Goal: Task Accomplishment & Management: Manage account settings

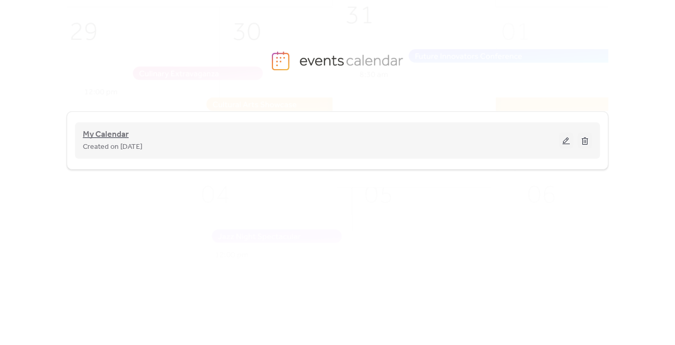
click at [113, 131] on span "My Calendar" at bounding box center [106, 135] width 46 height 13
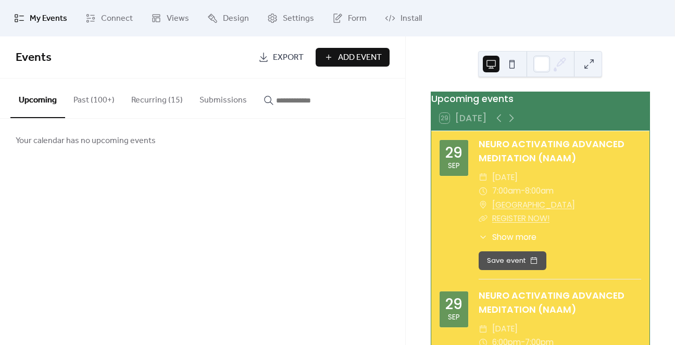
click at [152, 103] on button "Recurring (15)" at bounding box center [157, 98] width 68 height 39
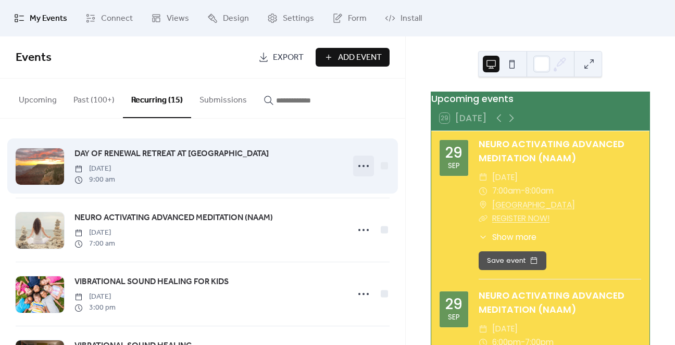
click at [353, 167] on div at bounding box center [363, 166] width 21 height 21
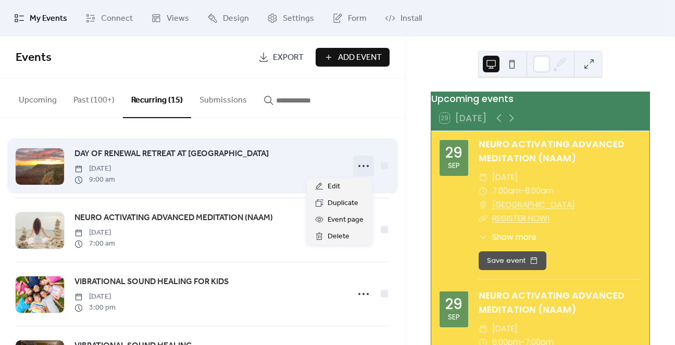
click at [356, 167] on icon at bounding box center [363, 166] width 17 height 17
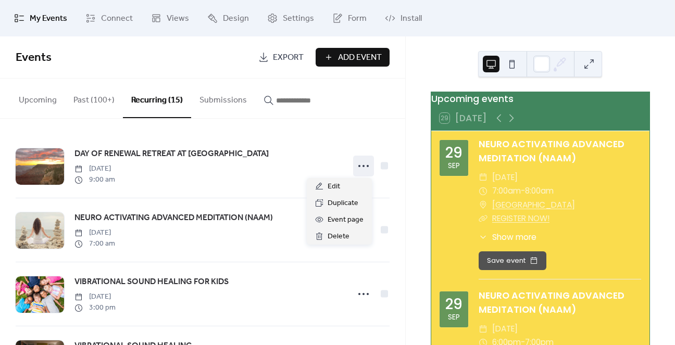
click at [383, 89] on div "Upcoming Past (100+) Recurring (15) Submissions" at bounding box center [202, 99] width 405 height 40
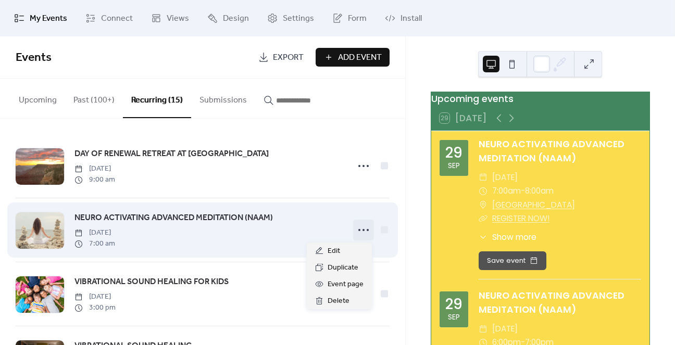
click at [365, 232] on icon at bounding box center [363, 230] width 17 height 17
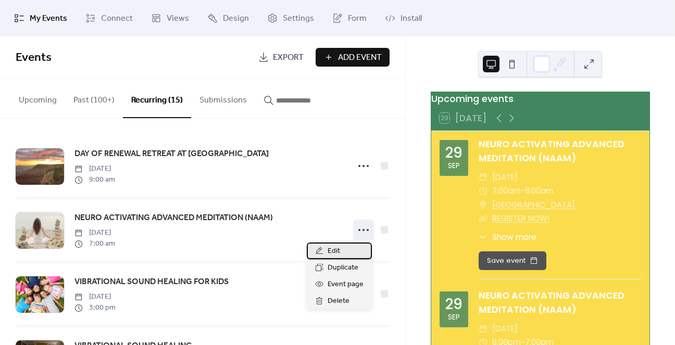
click at [340, 253] on div "Edit" at bounding box center [339, 251] width 65 height 17
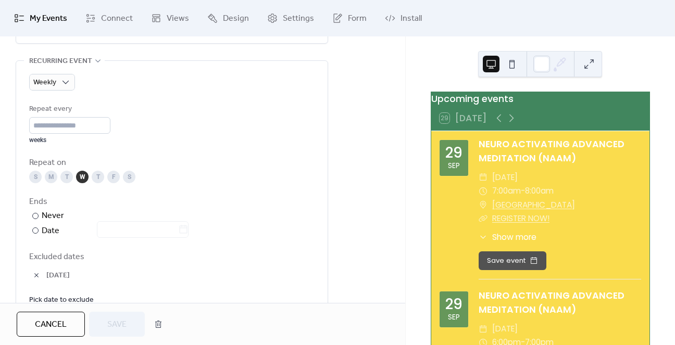
scroll to position [521, 0]
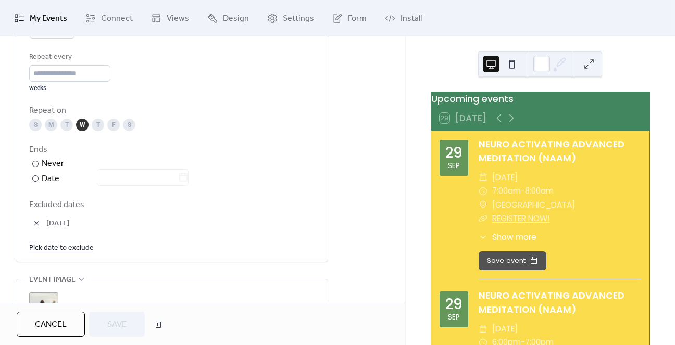
click at [80, 247] on link "Pick date to exclude" at bounding box center [61, 247] width 65 height 13
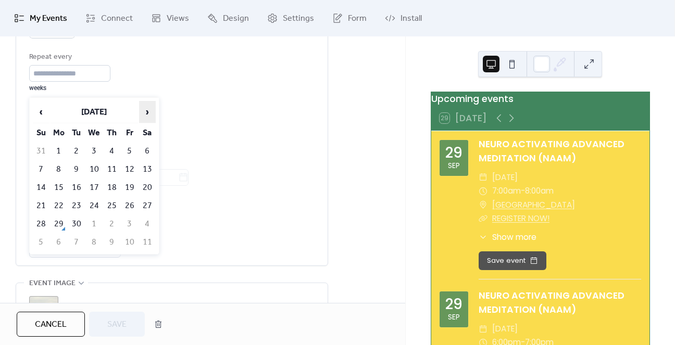
click at [146, 109] on span "›" at bounding box center [148, 112] width 16 height 21
click at [93, 183] on td "15" at bounding box center [94, 187] width 17 height 17
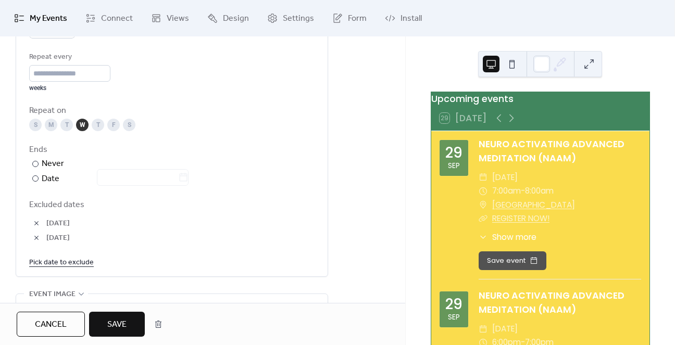
click at [70, 261] on link "Pick date to exclude" at bounding box center [61, 262] width 65 height 13
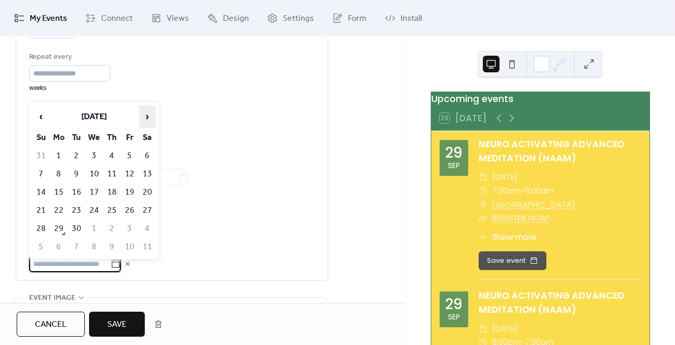
click at [146, 117] on span "›" at bounding box center [148, 116] width 16 height 21
click at [94, 208] on td "22" at bounding box center [94, 210] width 17 height 17
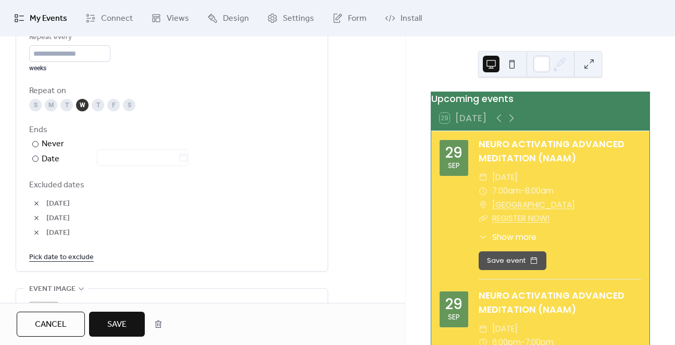
scroll to position [573, 0]
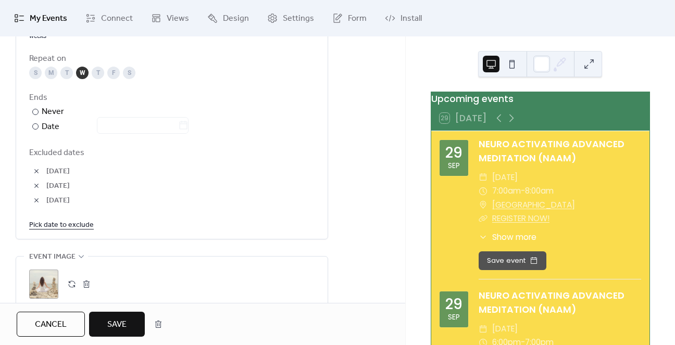
click at [121, 326] on span "Save" at bounding box center [116, 325] width 19 height 13
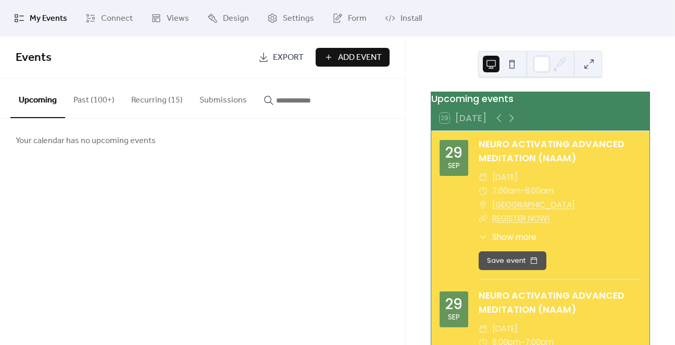
click at [152, 107] on button "Recurring (15)" at bounding box center [157, 98] width 68 height 39
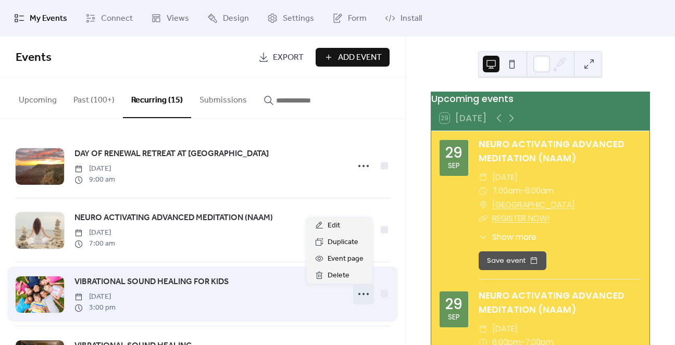
click at [360, 290] on icon at bounding box center [363, 294] width 17 height 17
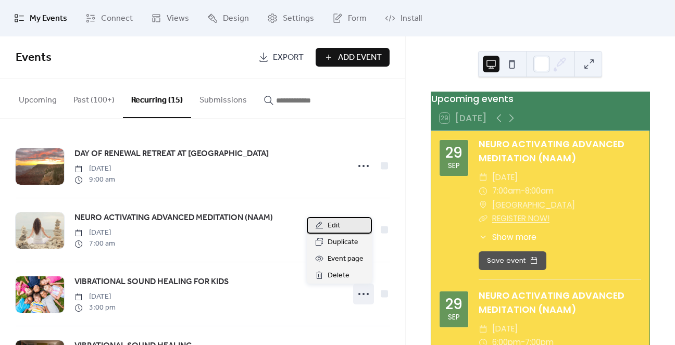
click at [341, 221] on div "Edit" at bounding box center [339, 225] width 65 height 17
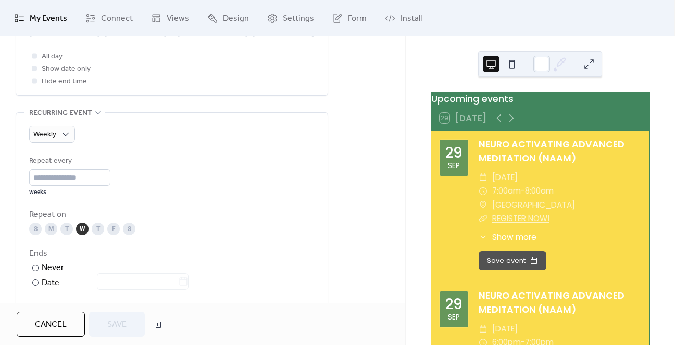
scroll to position [521, 0]
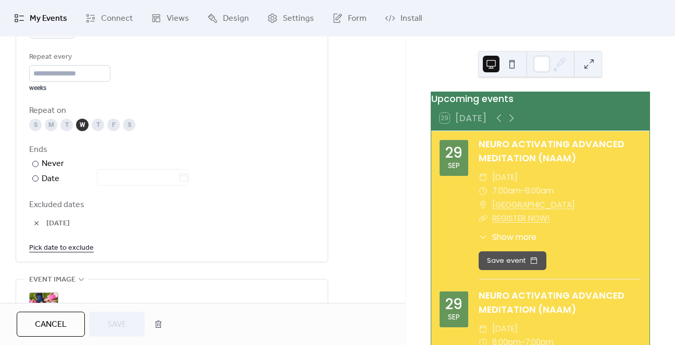
click at [60, 246] on link "Pick date to exclude" at bounding box center [61, 247] width 65 height 13
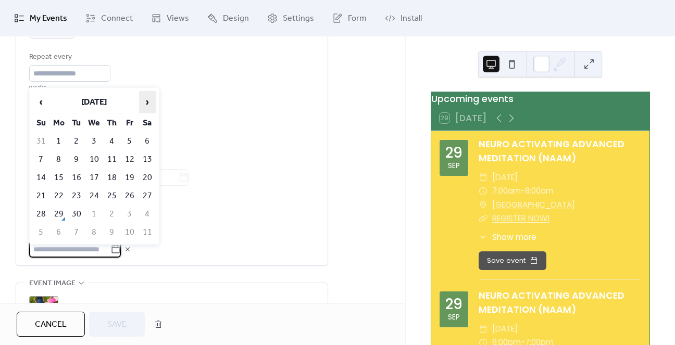
click at [151, 104] on span "›" at bounding box center [148, 102] width 16 height 21
click at [101, 174] on td "15" at bounding box center [94, 177] width 17 height 17
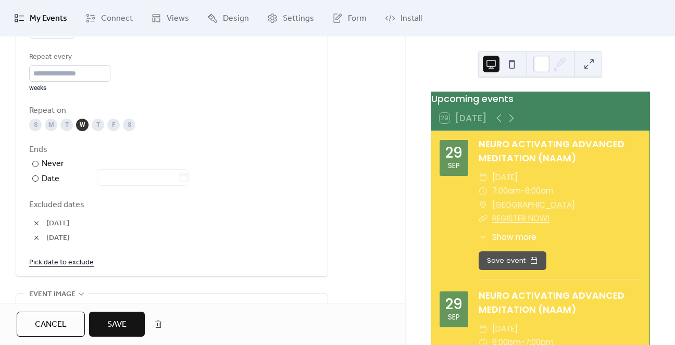
click at [64, 261] on link "Pick date to exclude" at bounding box center [61, 262] width 65 height 13
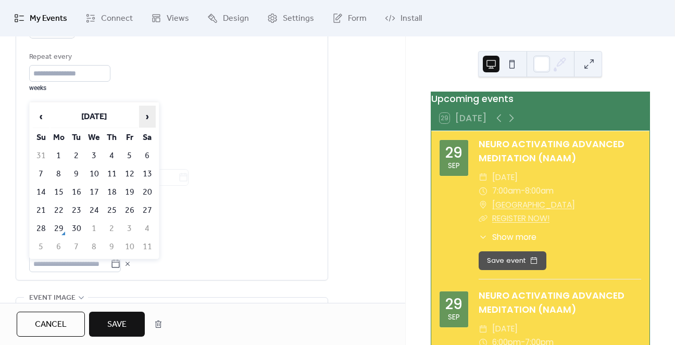
click at [146, 114] on span "›" at bounding box center [148, 116] width 16 height 21
click at [97, 208] on td "22" at bounding box center [94, 210] width 17 height 17
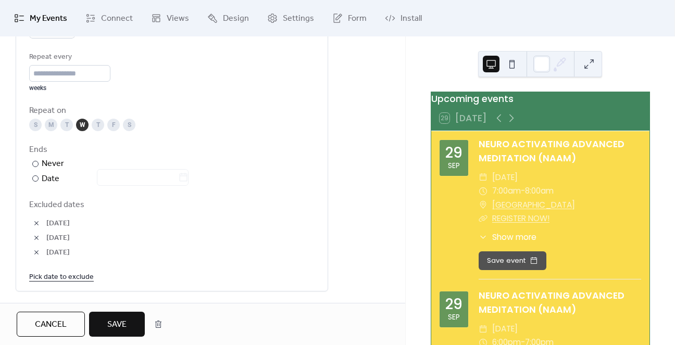
click at [105, 328] on button "Save" at bounding box center [117, 324] width 56 height 25
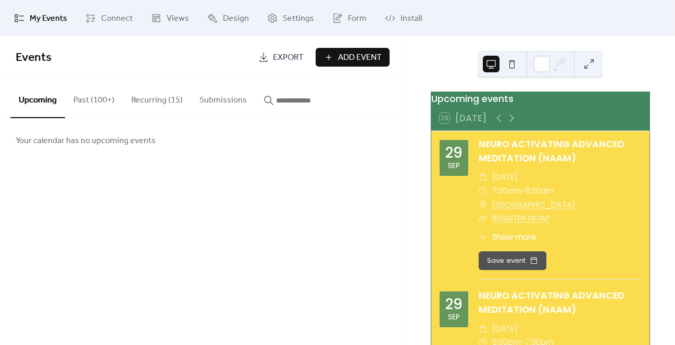
click at [145, 97] on button "Recurring (15)" at bounding box center [157, 98] width 68 height 39
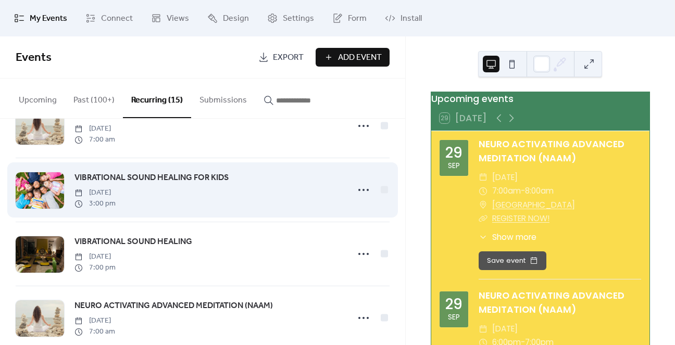
scroll to position [156, 0]
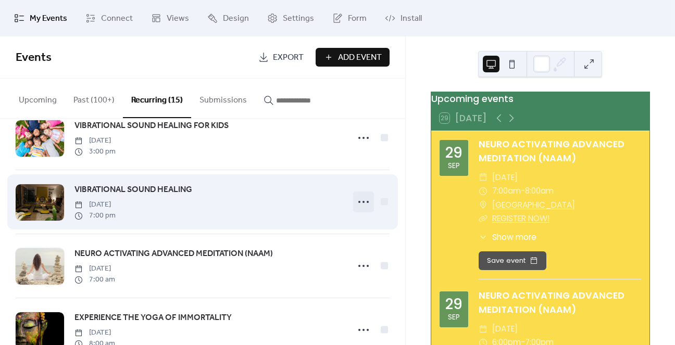
click at [360, 203] on icon at bounding box center [363, 202] width 17 height 17
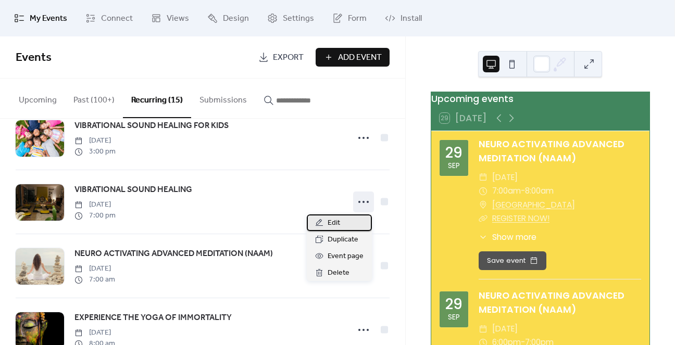
click at [325, 221] on div "Edit" at bounding box center [339, 223] width 65 height 17
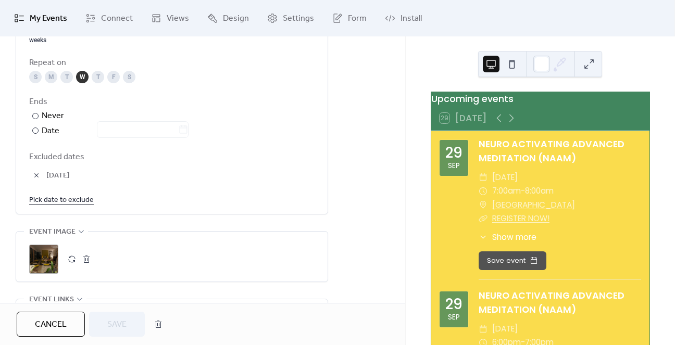
scroll to position [573, 0]
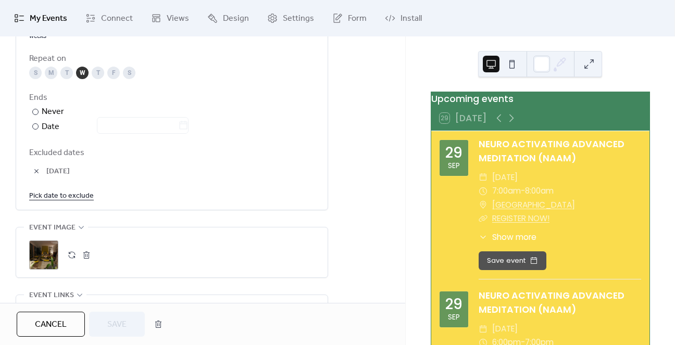
click at [71, 194] on link "Pick date to exclude" at bounding box center [61, 195] width 65 height 13
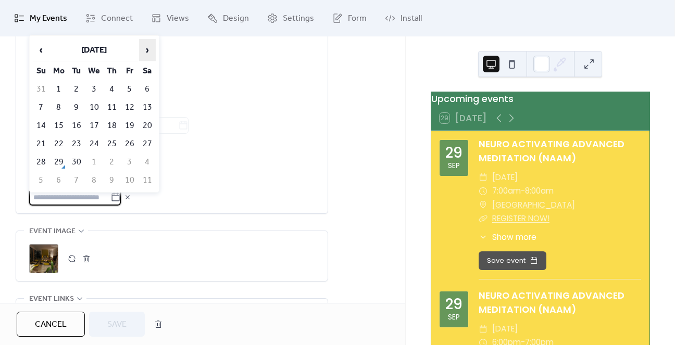
click at [144, 49] on span "›" at bounding box center [148, 50] width 16 height 21
click at [95, 121] on td "15" at bounding box center [94, 125] width 17 height 17
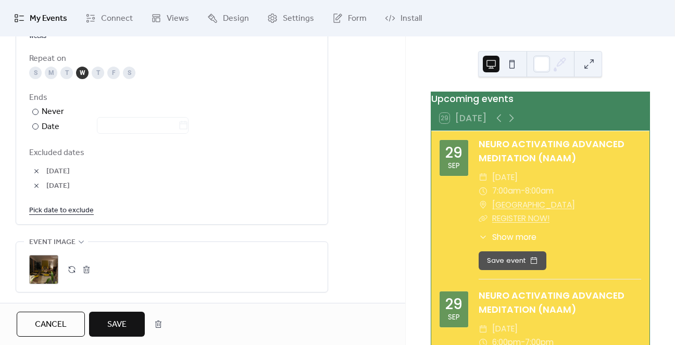
click at [59, 213] on link "Pick date to exclude" at bounding box center [61, 210] width 65 height 13
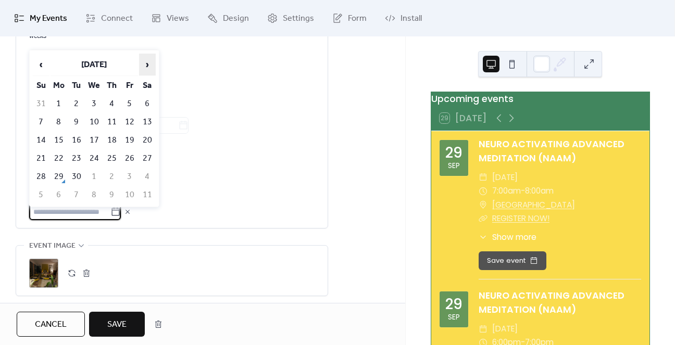
click at [150, 66] on span "›" at bounding box center [148, 64] width 16 height 21
click at [95, 156] on td "22" at bounding box center [94, 158] width 17 height 17
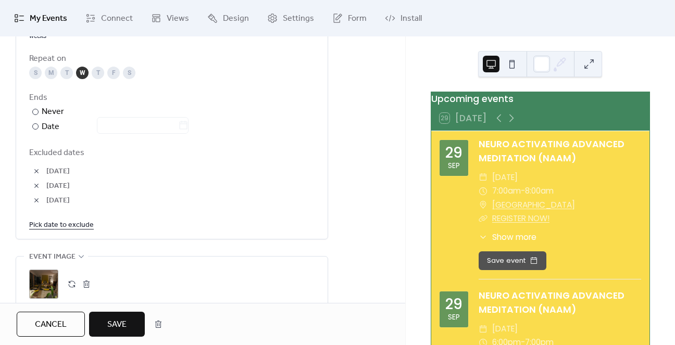
click at [123, 328] on span "Save" at bounding box center [116, 325] width 19 height 13
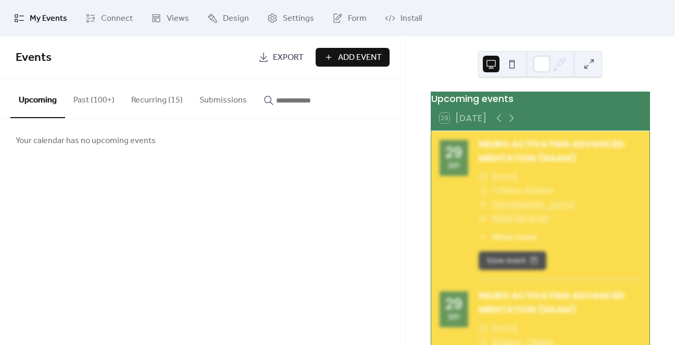
click at [138, 105] on button "Recurring (15)" at bounding box center [157, 98] width 68 height 39
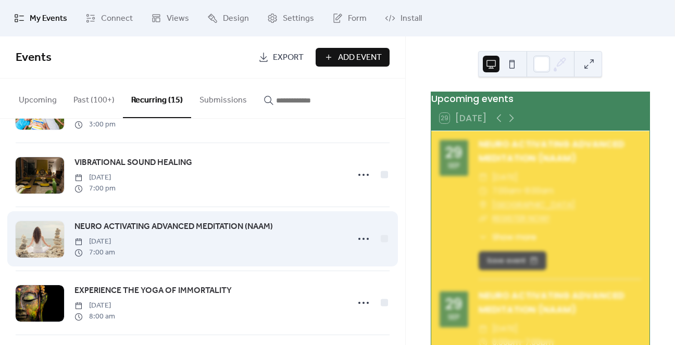
scroll to position [208, 0]
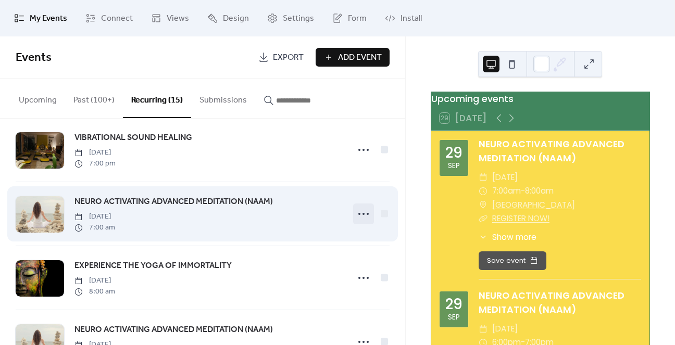
click at [367, 214] on circle at bounding box center [368, 214] width 2 height 2
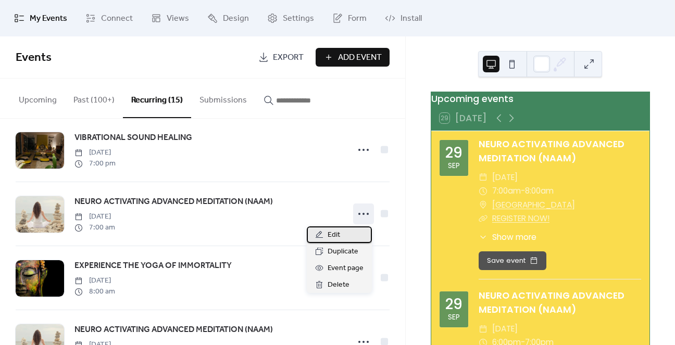
click at [334, 238] on span "Edit" at bounding box center [334, 235] width 13 height 13
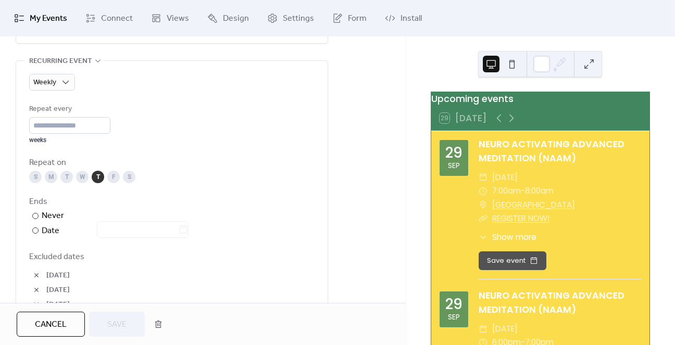
scroll to position [521, 0]
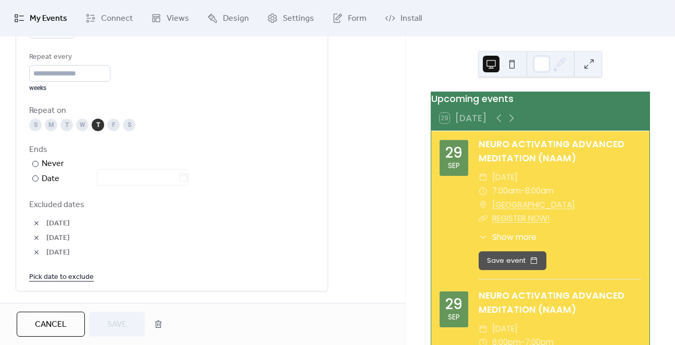
click at [66, 276] on link "Pick date to exclude" at bounding box center [61, 276] width 65 height 13
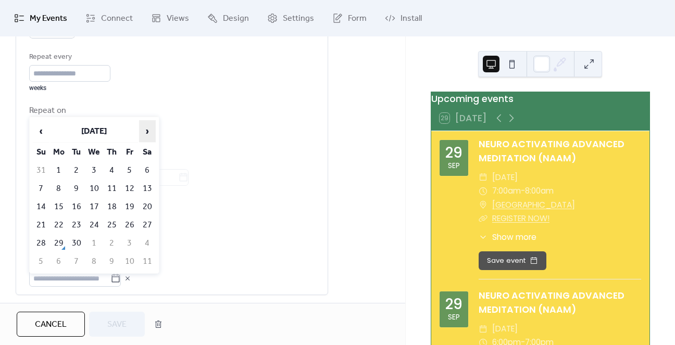
click at [148, 132] on span "›" at bounding box center [148, 131] width 16 height 21
click at [110, 202] on td "16" at bounding box center [112, 207] width 17 height 17
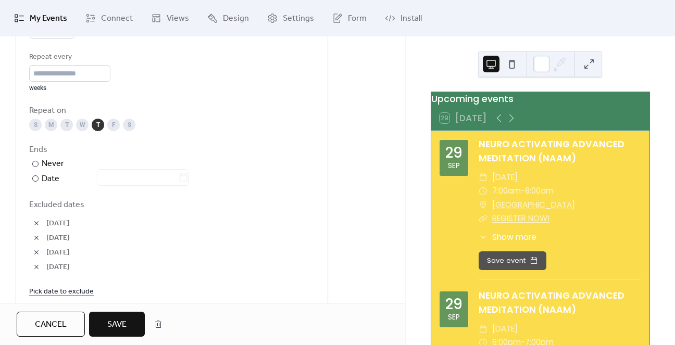
click at [58, 290] on link "Pick date to exclude" at bounding box center [61, 291] width 65 height 13
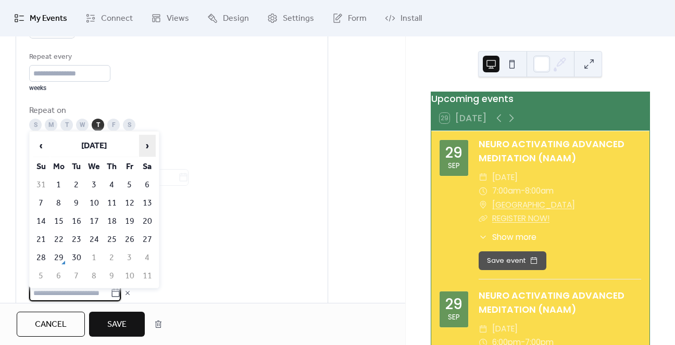
click at [144, 148] on span "›" at bounding box center [148, 145] width 16 height 21
click at [112, 234] on td "23" at bounding box center [112, 239] width 17 height 17
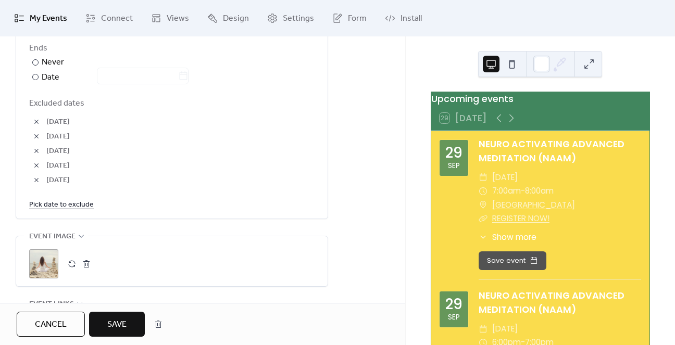
scroll to position [625, 0]
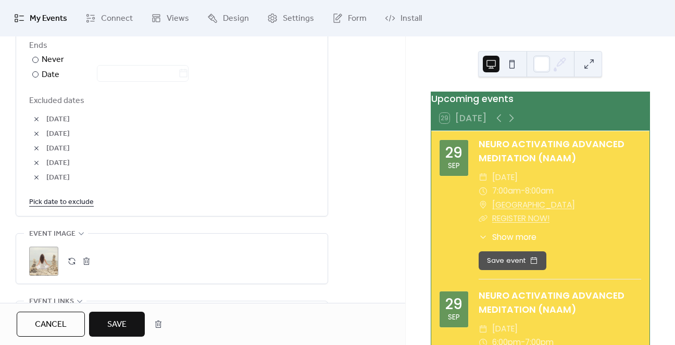
click at [115, 317] on button "Save" at bounding box center [117, 324] width 56 height 25
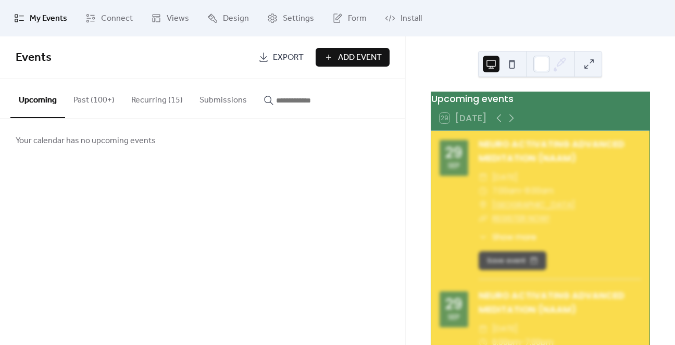
click at [156, 103] on button "Recurring (15)" at bounding box center [157, 98] width 68 height 39
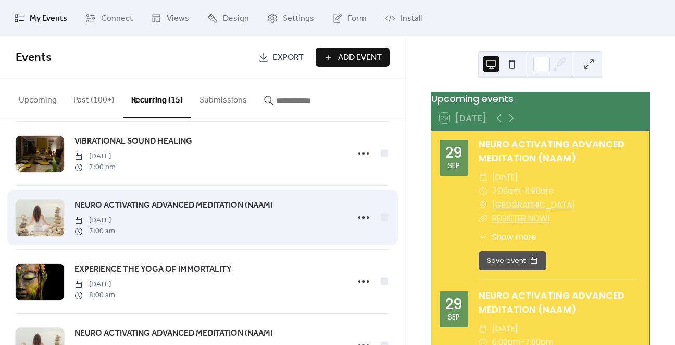
scroll to position [208, 0]
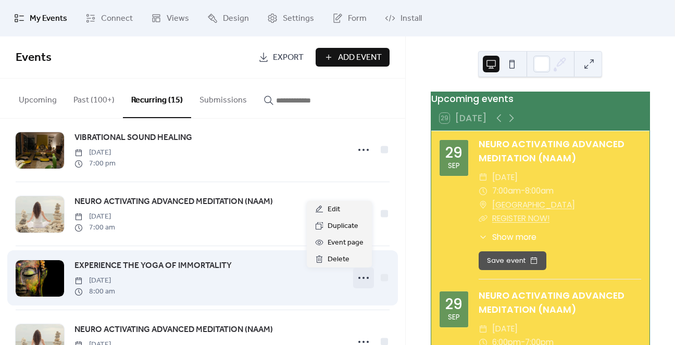
click at [363, 278] on circle at bounding box center [364, 278] width 2 height 2
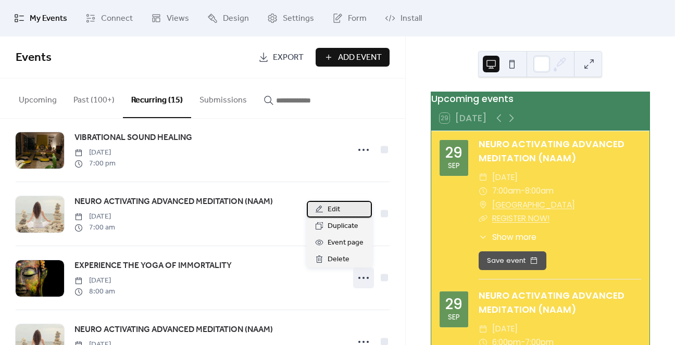
click at [337, 203] on div "Edit" at bounding box center [339, 209] width 65 height 17
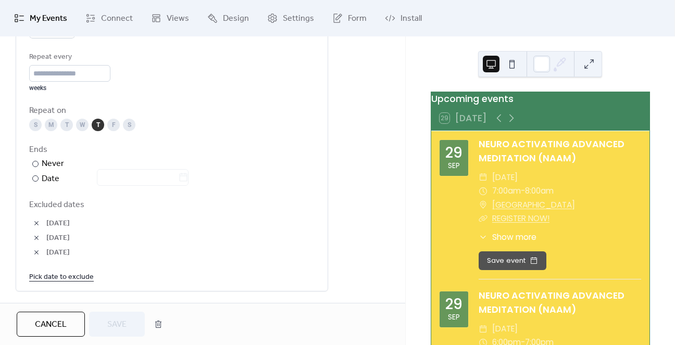
scroll to position [573, 0]
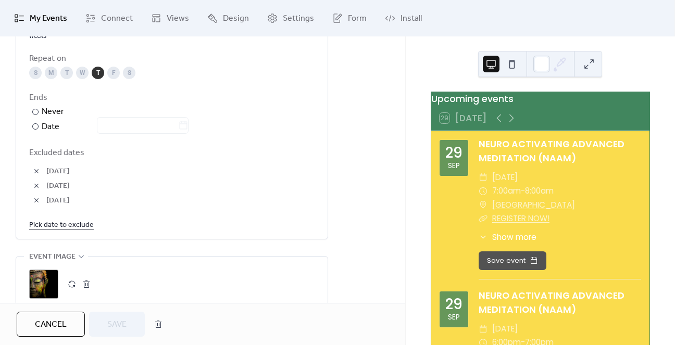
click at [71, 222] on link "Pick date to exclude" at bounding box center [61, 224] width 65 height 13
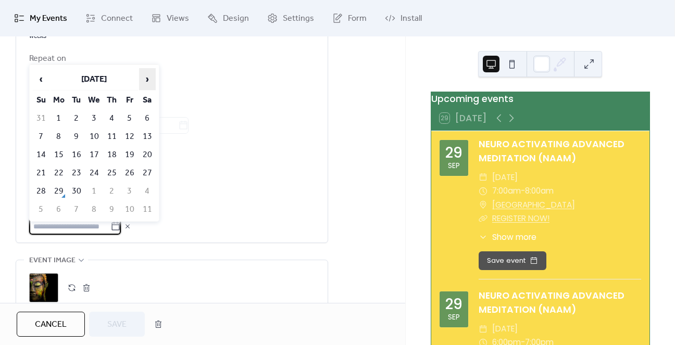
click at [147, 79] on span "›" at bounding box center [148, 79] width 16 height 21
click at [110, 151] on td "16" at bounding box center [112, 154] width 17 height 17
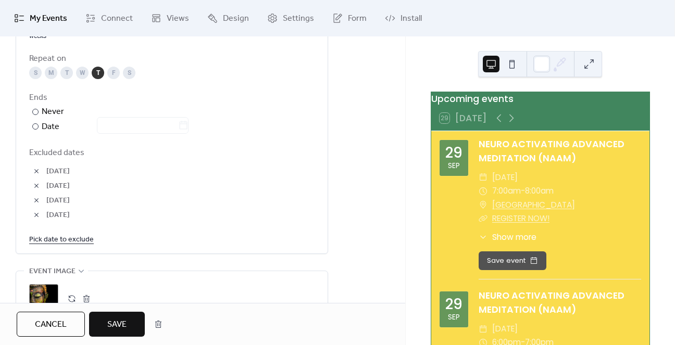
click at [79, 236] on link "Pick date to exclude" at bounding box center [61, 239] width 65 height 13
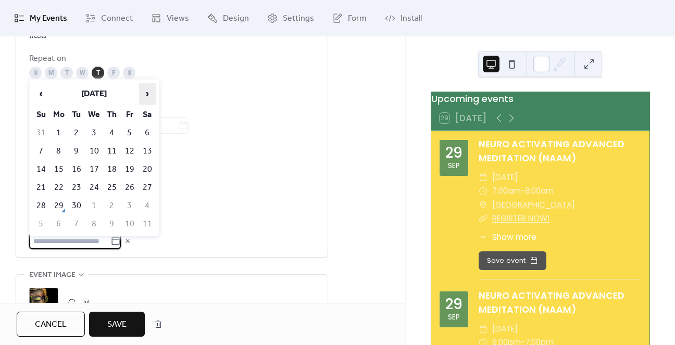
click at [148, 92] on span "›" at bounding box center [148, 93] width 16 height 21
click at [107, 188] on td "23" at bounding box center [112, 187] width 17 height 17
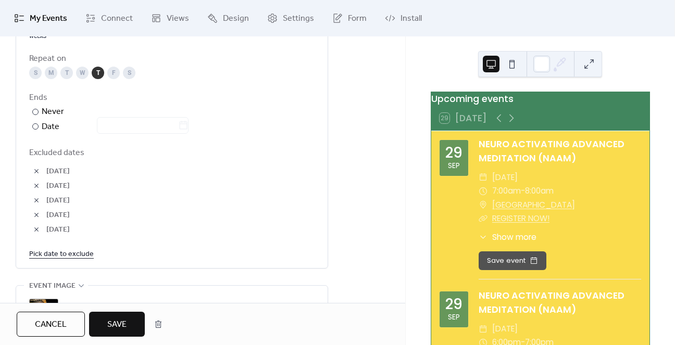
click at [109, 329] on span "Save" at bounding box center [116, 325] width 19 height 13
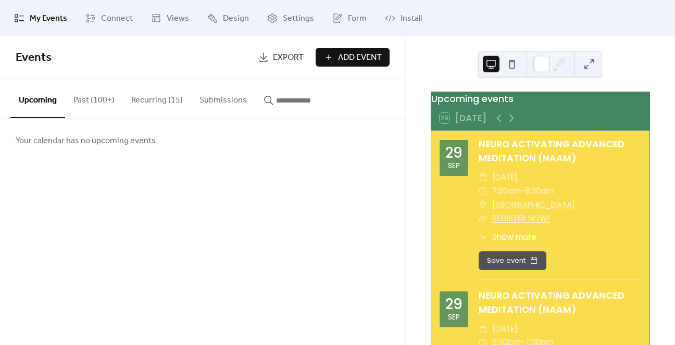
click at [166, 94] on button "Recurring (15)" at bounding box center [157, 98] width 68 height 39
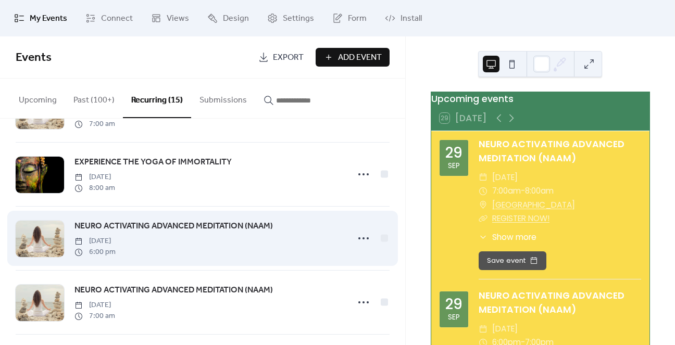
scroll to position [313, 0]
click at [364, 242] on icon at bounding box center [363, 238] width 17 height 17
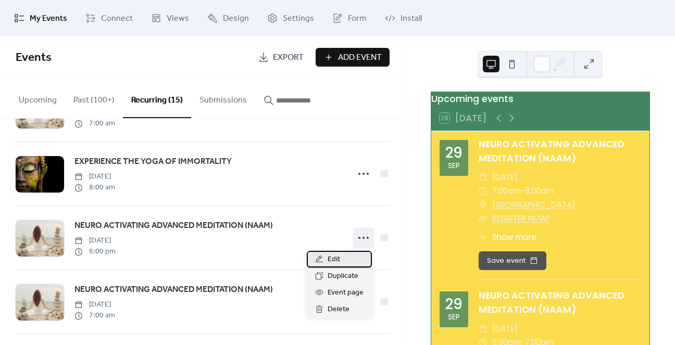
click at [342, 258] on div "Edit" at bounding box center [339, 259] width 65 height 17
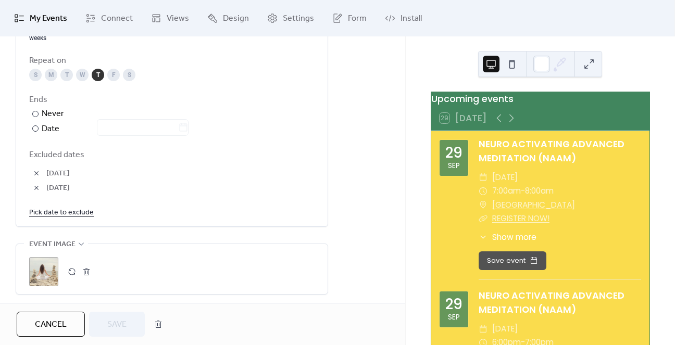
scroll to position [573, 0]
click at [77, 214] on link "Pick date to exclude" at bounding box center [61, 210] width 65 height 13
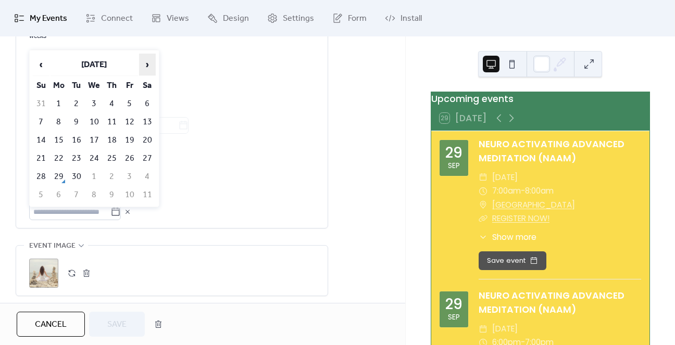
click at [144, 64] on span "›" at bounding box center [148, 64] width 16 height 21
click at [112, 134] on td "16" at bounding box center [112, 140] width 17 height 17
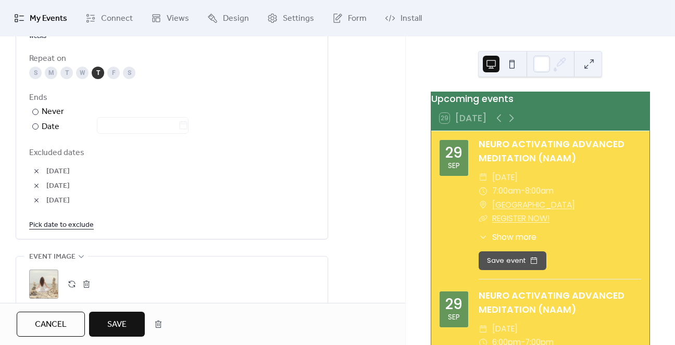
click at [68, 228] on link "Pick date to exclude" at bounding box center [61, 224] width 65 height 13
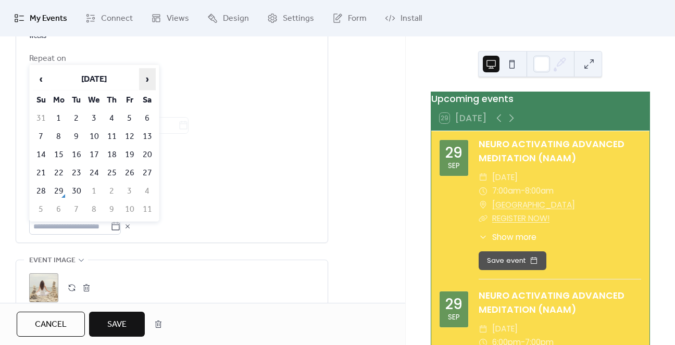
click at [146, 82] on span "›" at bounding box center [148, 79] width 16 height 21
click at [115, 169] on td "23" at bounding box center [112, 173] width 17 height 17
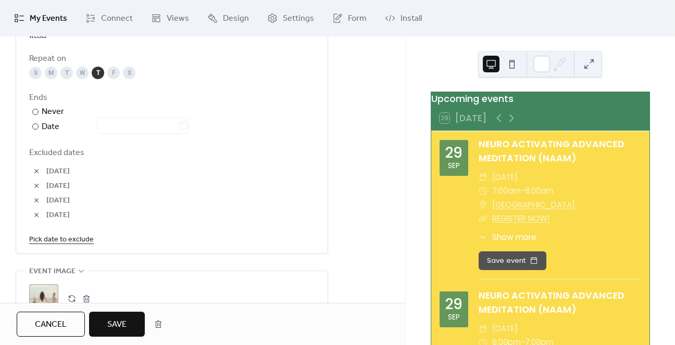
click at [127, 332] on button "Save" at bounding box center [117, 324] width 56 height 25
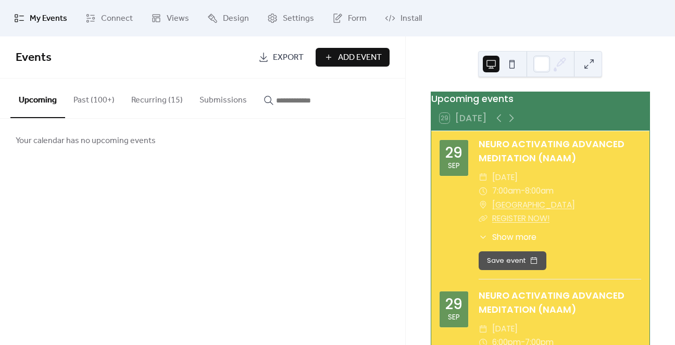
click at [153, 101] on button "Recurring (15)" at bounding box center [157, 98] width 68 height 39
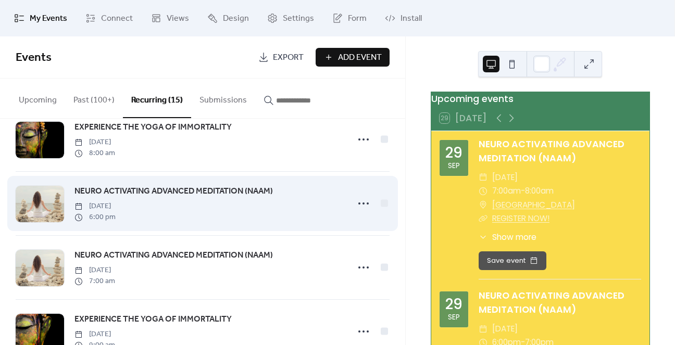
scroll to position [365, 0]
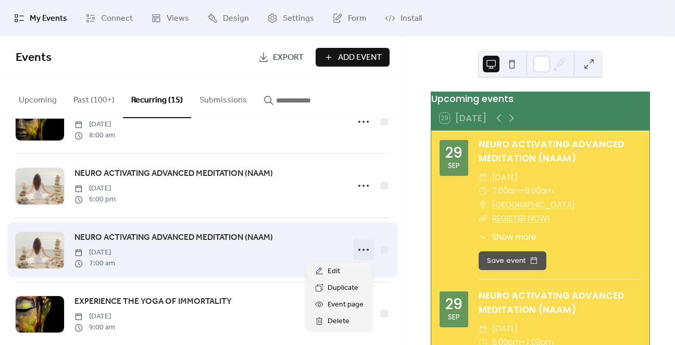
click at [361, 252] on icon at bounding box center [363, 250] width 17 height 17
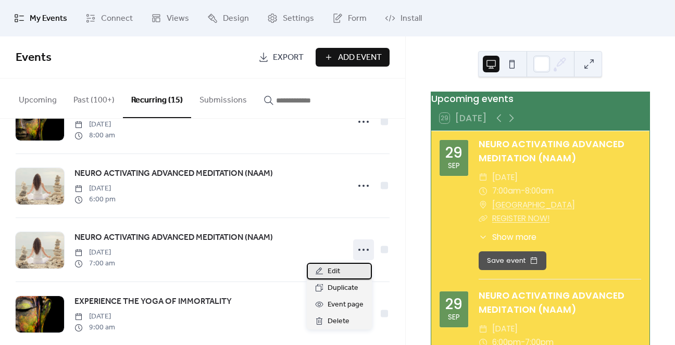
click at [337, 270] on span "Edit" at bounding box center [334, 272] width 13 height 13
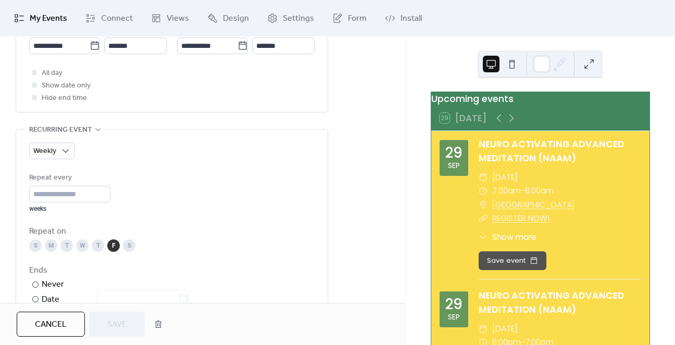
scroll to position [521, 0]
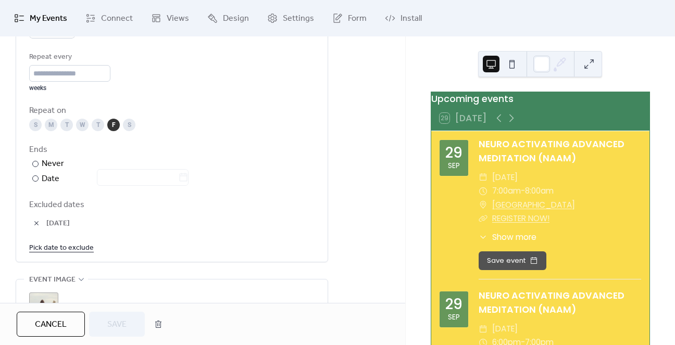
click at [73, 250] on link "Pick date to exclude" at bounding box center [61, 247] width 65 height 13
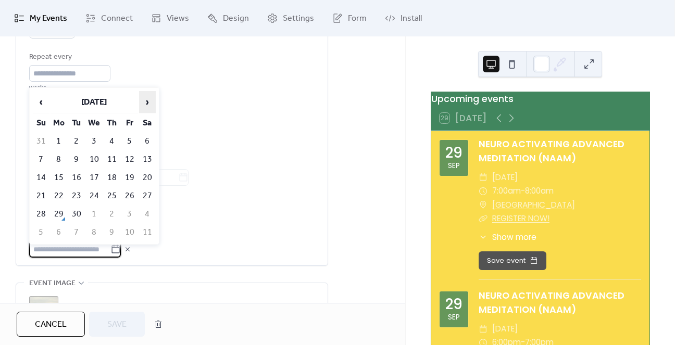
click at [144, 106] on span "›" at bounding box center [148, 102] width 16 height 21
click at [132, 172] on td "17" at bounding box center [129, 177] width 17 height 17
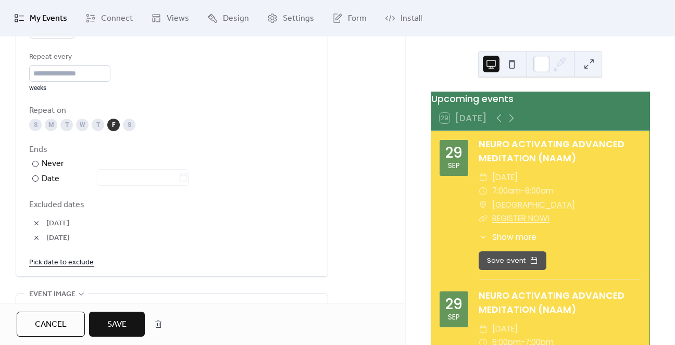
click at [72, 260] on link "Pick date to exclude" at bounding box center [61, 262] width 65 height 13
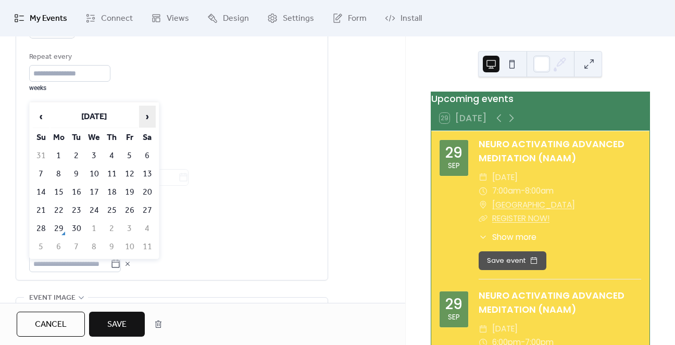
click at [146, 117] on span "›" at bounding box center [148, 116] width 16 height 21
click at [129, 205] on td "24" at bounding box center [129, 210] width 17 height 17
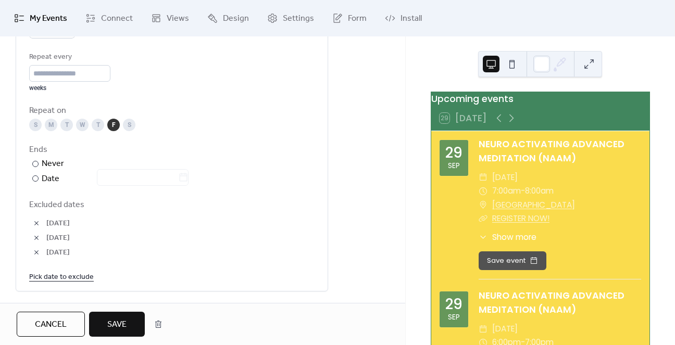
click at [119, 325] on span "Save" at bounding box center [116, 325] width 19 height 13
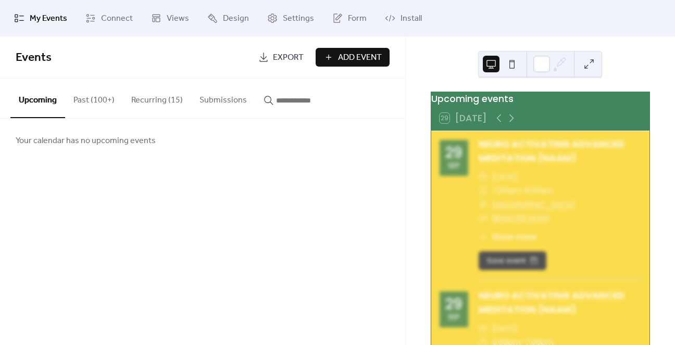
click at [157, 100] on button "Recurring (15)" at bounding box center [157, 98] width 68 height 39
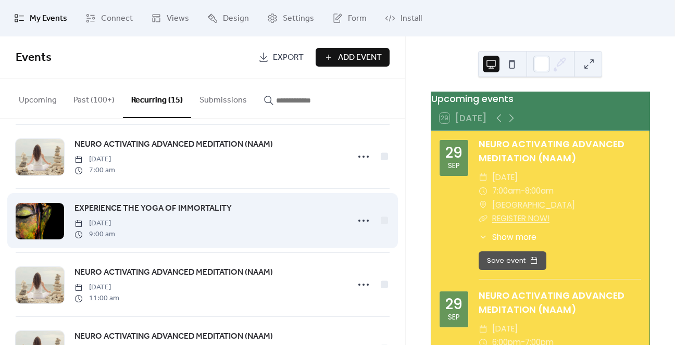
scroll to position [469, 0]
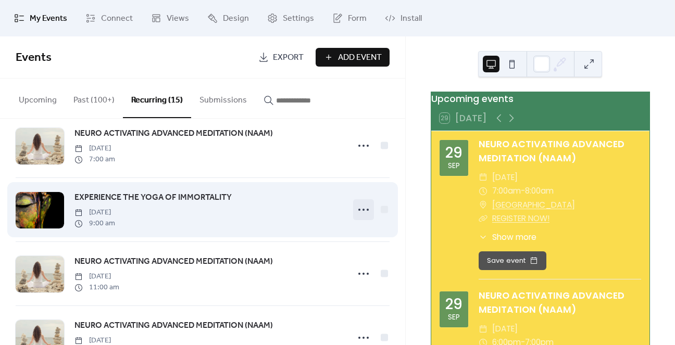
click at [368, 210] on icon at bounding box center [363, 210] width 17 height 17
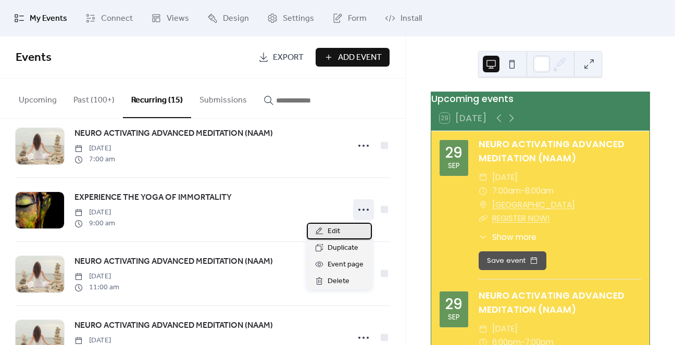
click at [347, 229] on div "Edit" at bounding box center [339, 231] width 65 height 17
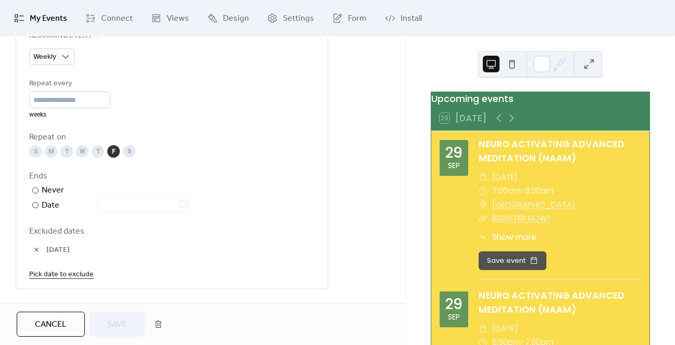
scroll to position [573, 0]
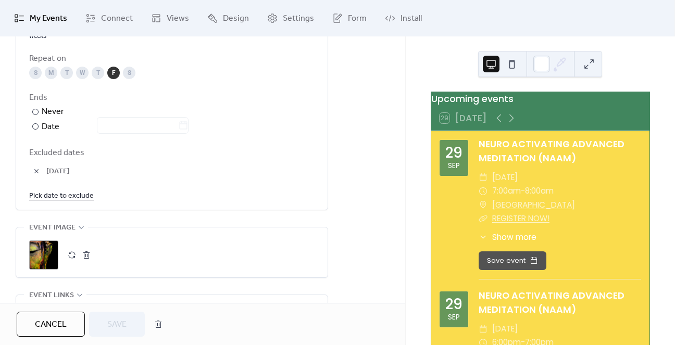
click at [62, 193] on link "Pick date to exclude" at bounding box center [61, 195] width 65 height 13
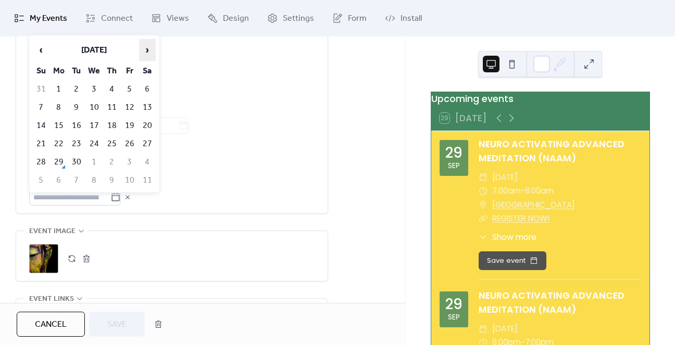
click at [153, 52] on span "›" at bounding box center [148, 50] width 16 height 21
click at [135, 119] on td "17" at bounding box center [129, 125] width 17 height 17
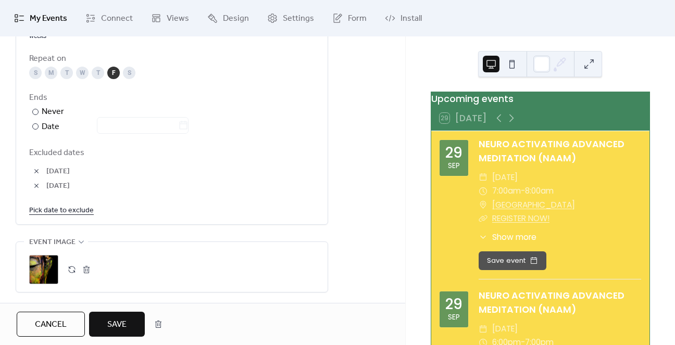
click at [73, 211] on link "Pick date to exclude" at bounding box center [61, 210] width 65 height 13
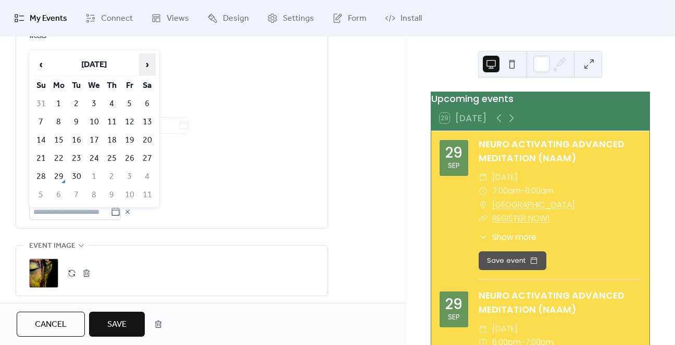
click at [144, 63] on span "›" at bounding box center [148, 64] width 16 height 21
click at [124, 155] on td "24" at bounding box center [129, 158] width 17 height 17
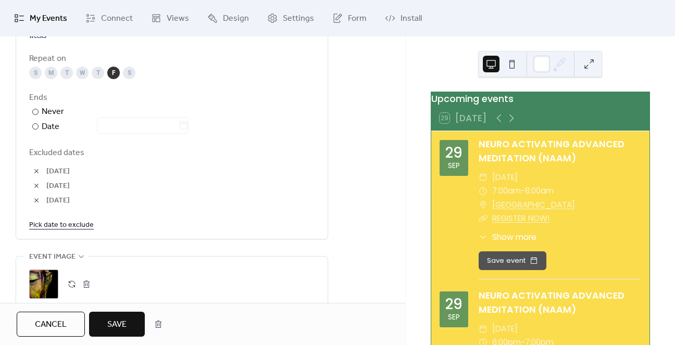
click at [119, 334] on button "Save" at bounding box center [117, 324] width 56 height 25
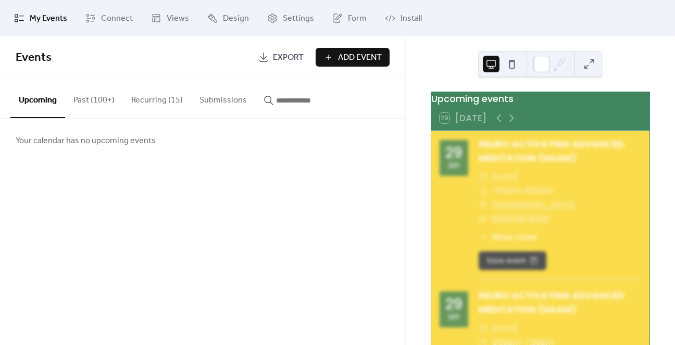
click at [145, 100] on button "Recurring (15)" at bounding box center [157, 98] width 68 height 39
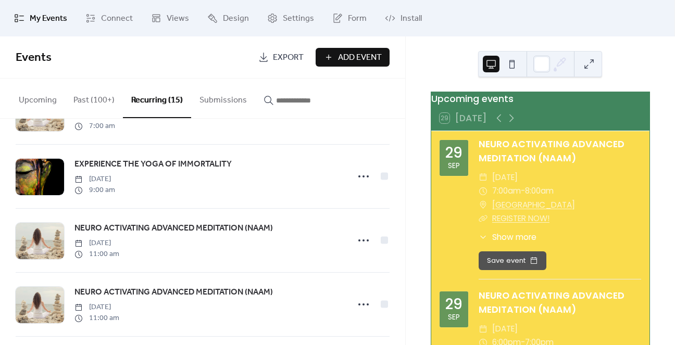
scroll to position [521, 0]
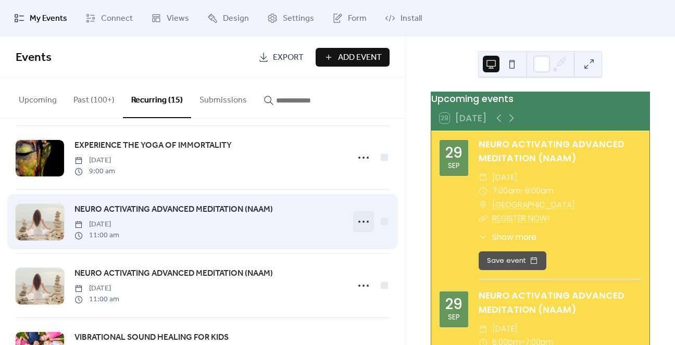
click at [363, 222] on circle at bounding box center [364, 222] width 2 height 2
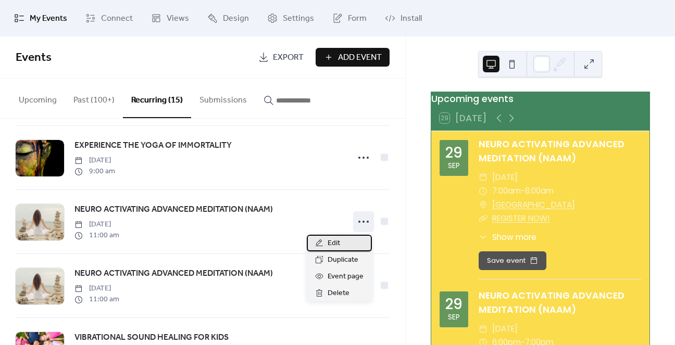
click at [342, 251] on div "Edit" at bounding box center [339, 243] width 65 height 17
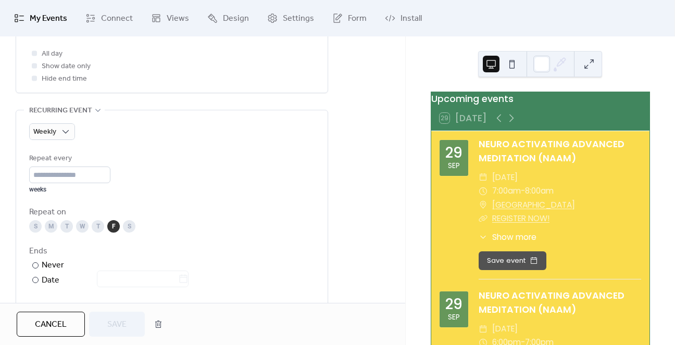
scroll to position [521, 0]
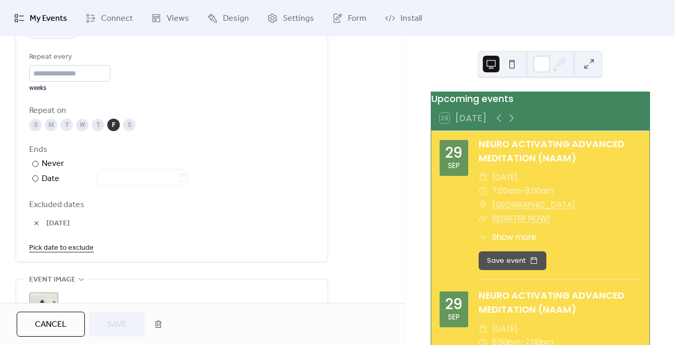
click at [67, 252] on link "Pick date to exclude" at bounding box center [61, 247] width 65 height 13
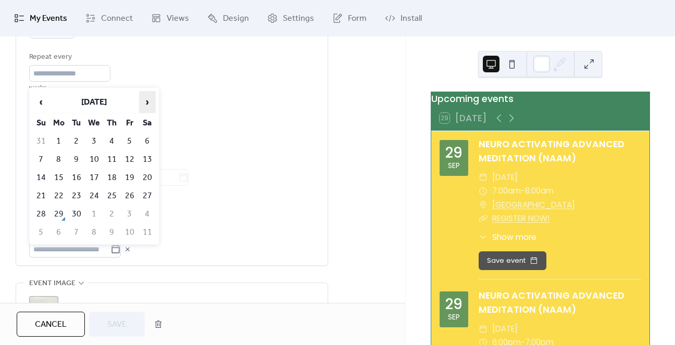
click at [146, 109] on span "›" at bounding box center [148, 102] width 16 height 21
click at [132, 180] on td "17" at bounding box center [129, 177] width 17 height 17
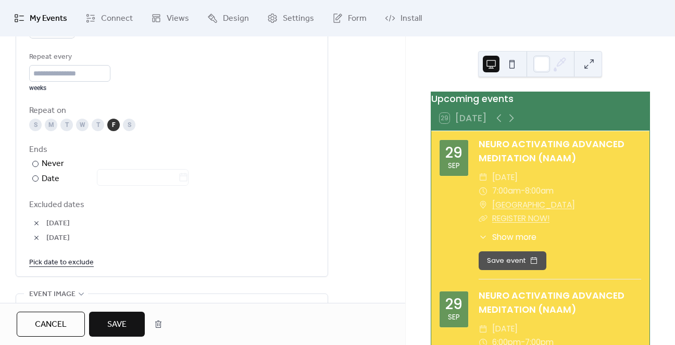
click at [50, 263] on link "Pick date to exclude" at bounding box center [61, 262] width 65 height 13
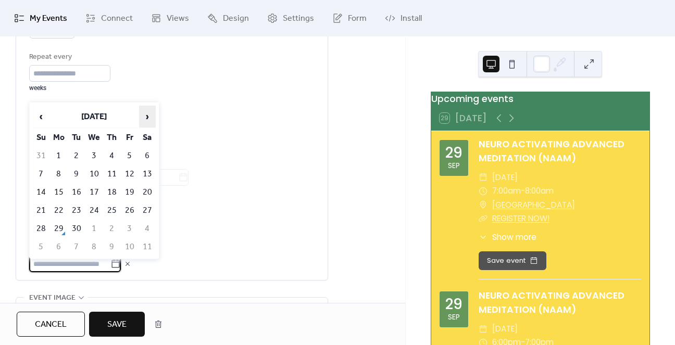
click at [147, 119] on span "›" at bounding box center [148, 116] width 16 height 21
click at [131, 208] on td "24" at bounding box center [129, 210] width 17 height 17
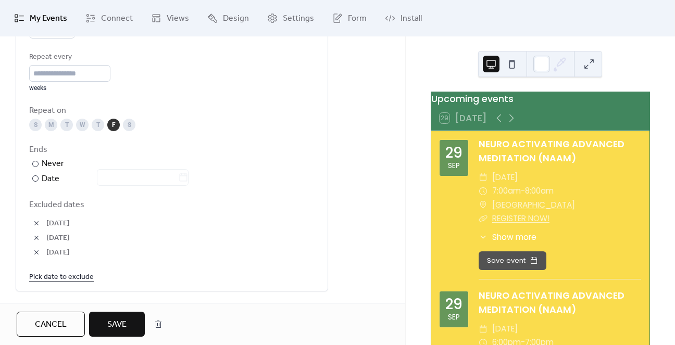
click at [117, 320] on span "Save" at bounding box center [116, 325] width 19 height 13
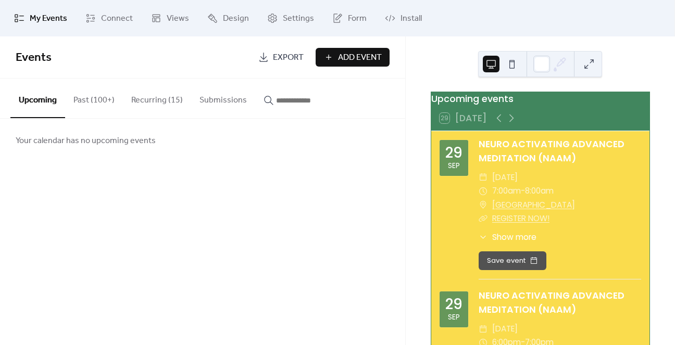
click at [146, 103] on button "Recurring (15)" at bounding box center [157, 98] width 68 height 39
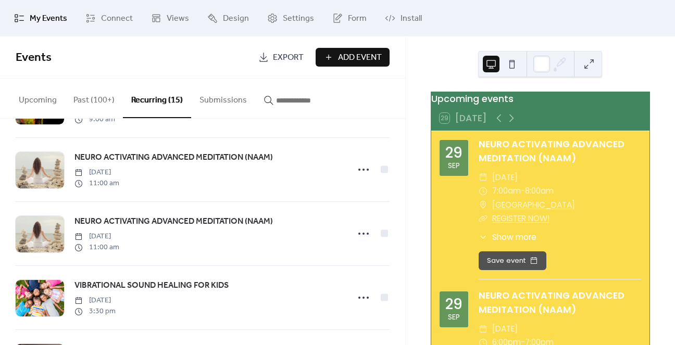
scroll to position [625, 0]
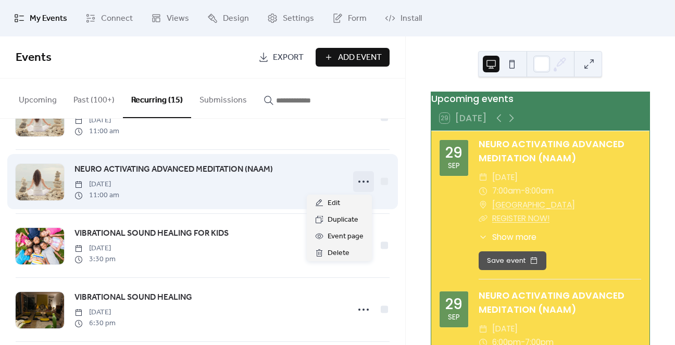
click at [358, 185] on icon at bounding box center [363, 182] width 17 height 17
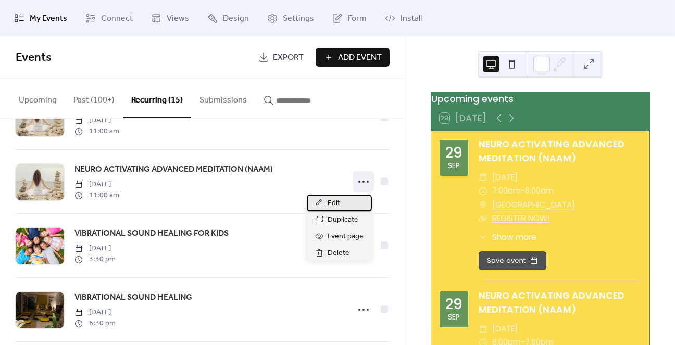
click at [344, 199] on div "Edit" at bounding box center [339, 203] width 65 height 17
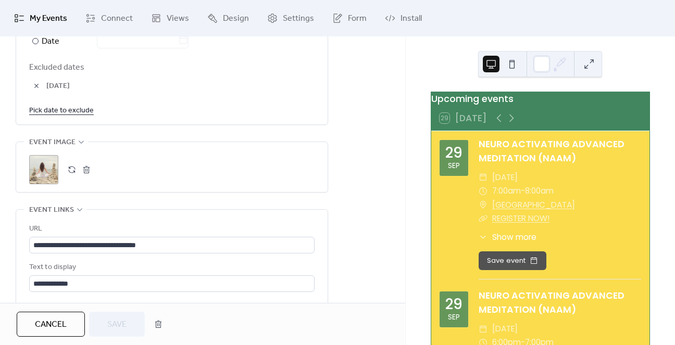
scroll to position [677, 0]
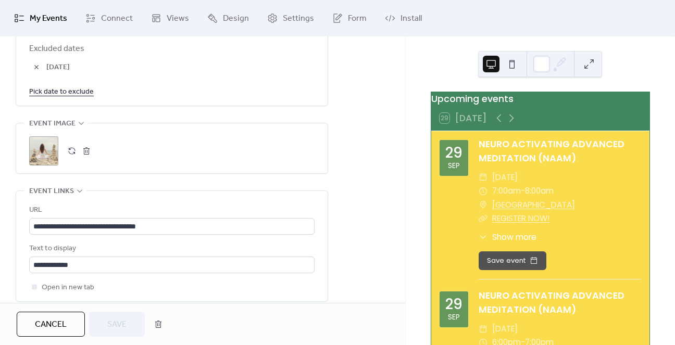
click at [75, 94] on link "Pick date to exclude" at bounding box center [61, 91] width 65 height 13
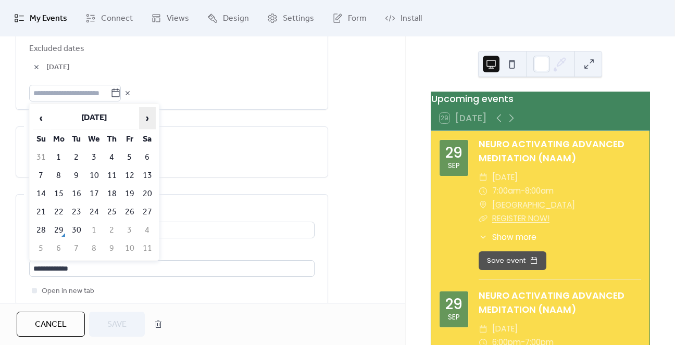
click at [144, 119] on span "›" at bounding box center [148, 118] width 16 height 21
click at [41, 207] on td "19" at bounding box center [41, 212] width 17 height 17
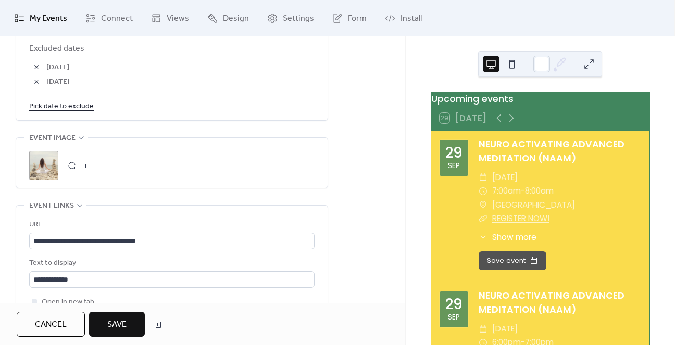
click at [69, 110] on link "Pick date to exclude" at bounding box center [61, 106] width 65 height 13
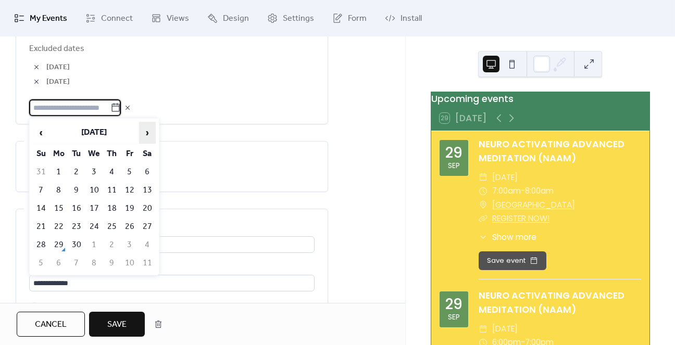
click at [148, 137] on span "›" at bounding box center [148, 132] width 16 height 21
click at [43, 240] on td "26" at bounding box center [41, 245] width 17 height 17
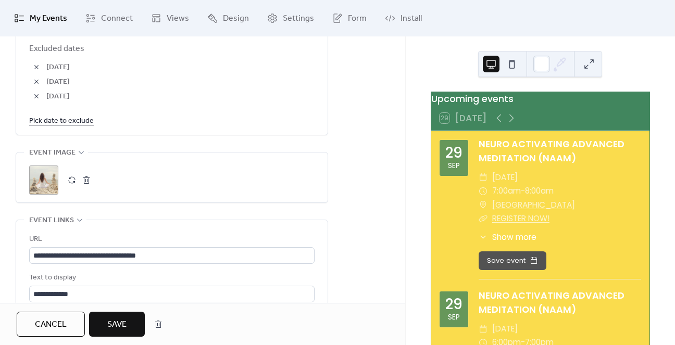
click at [114, 326] on span "Save" at bounding box center [116, 325] width 19 height 13
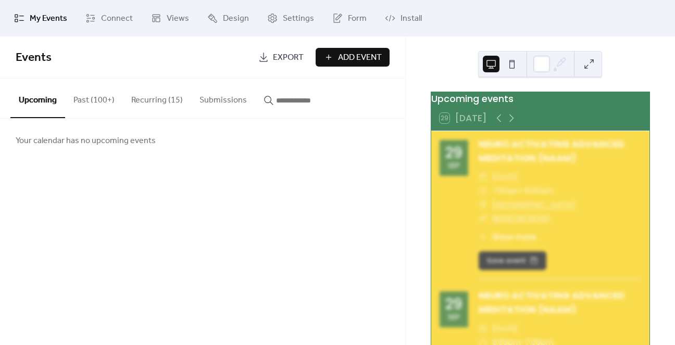
click at [144, 99] on button "Recurring (15)" at bounding box center [157, 98] width 68 height 39
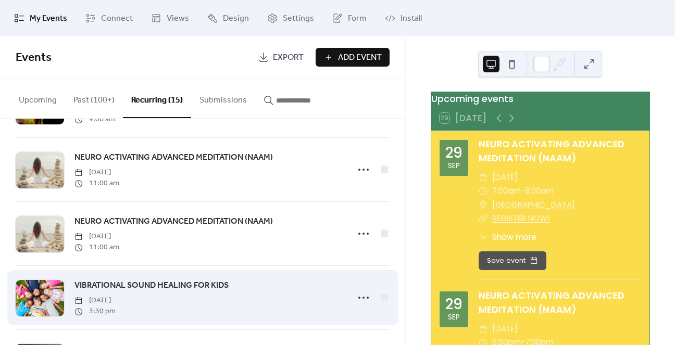
scroll to position [625, 0]
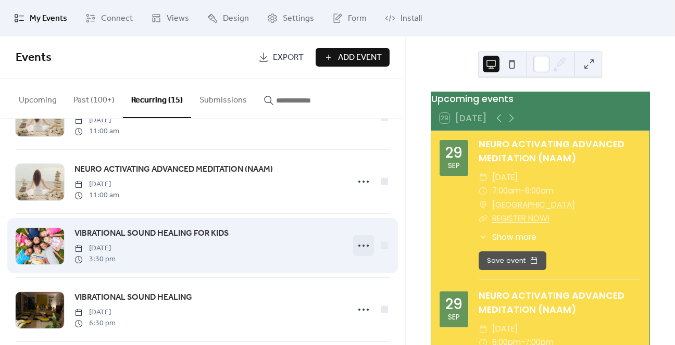
click at [362, 247] on icon at bounding box center [363, 246] width 17 height 17
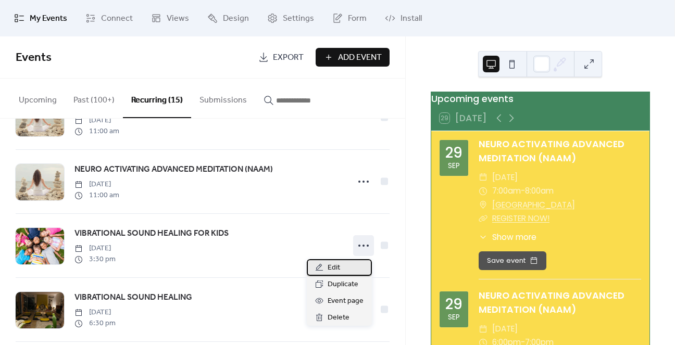
click at [344, 263] on div "Edit" at bounding box center [339, 267] width 65 height 17
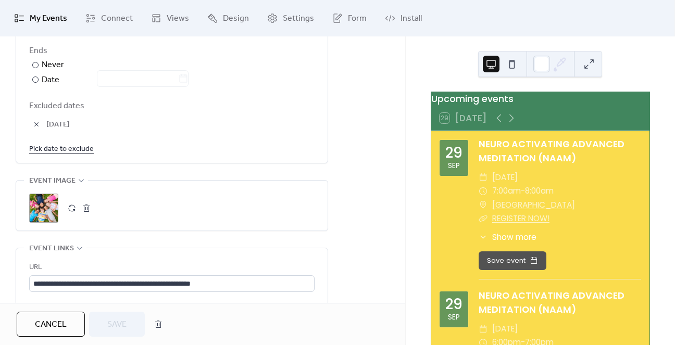
scroll to position [625, 0]
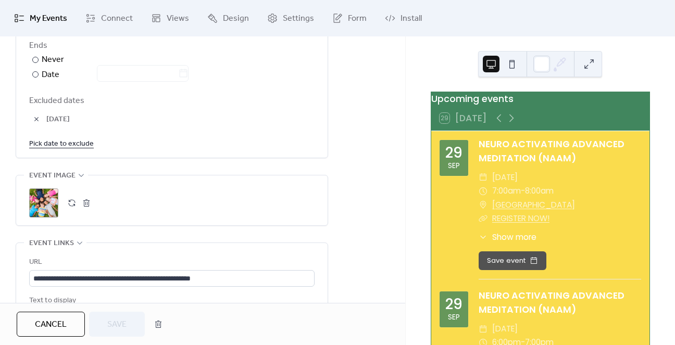
click at [60, 145] on link "Pick date to exclude" at bounding box center [61, 143] width 65 height 13
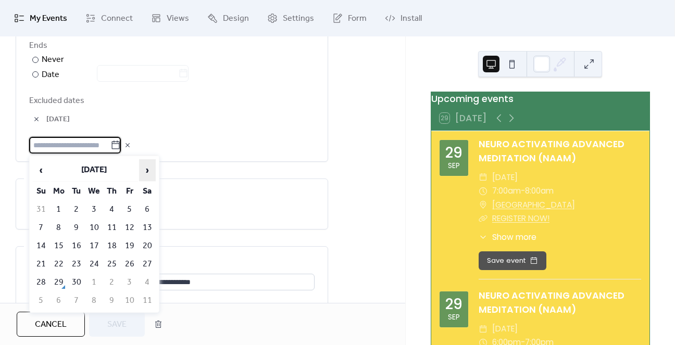
click at [146, 169] on span "›" at bounding box center [148, 170] width 16 height 21
click at [42, 261] on td "19" at bounding box center [41, 264] width 17 height 17
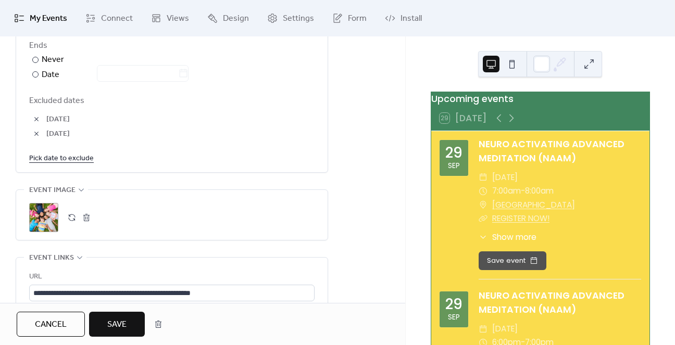
click at [81, 162] on link "Pick date to exclude" at bounding box center [61, 158] width 65 height 13
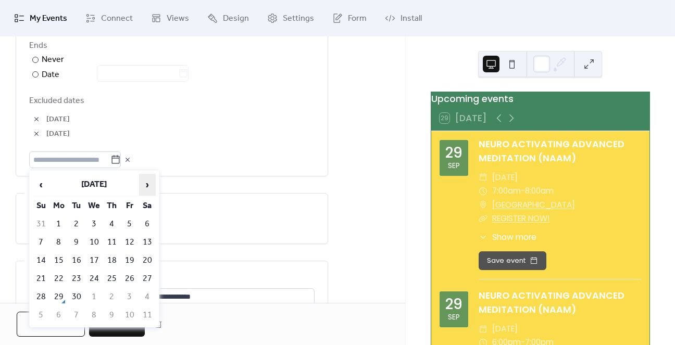
click at [151, 180] on span "›" at bounding box center [148, 185] width 16 height 21
click at [40, 293] on td "26" at bounding box center [41, 297] width 17 height 17
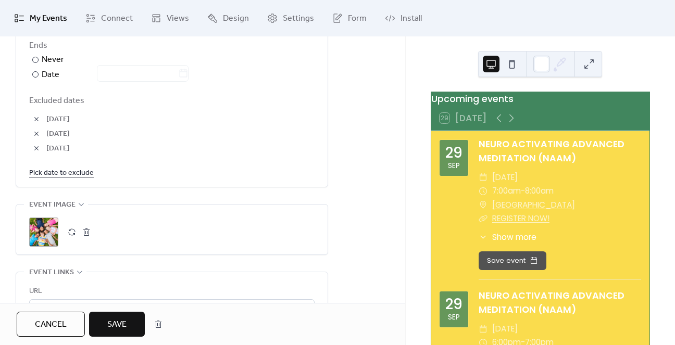
click at [110, 319] on span "Save" at bounding box center [116, 325] width 19 height 13
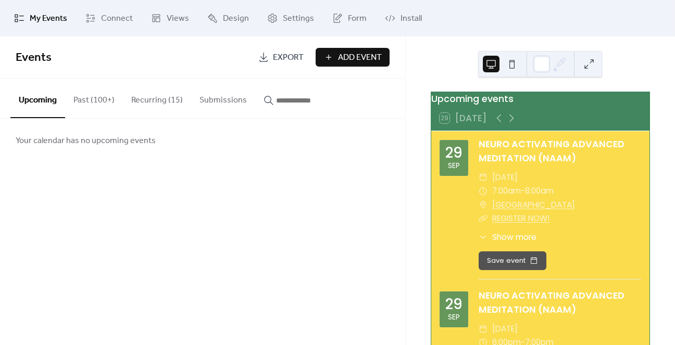
click at [146, 104] on button "Recurring (15)" at bounding box center [157, 98] width 68 height 39
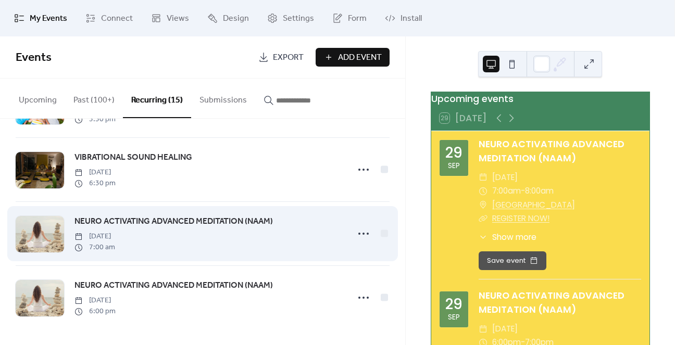
scroll to position [714, 0]
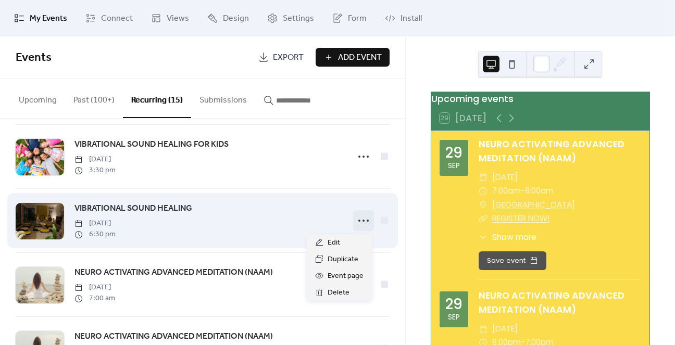
click at [362, 217] on icon at bounding box center [363, 221] width 17 height 17
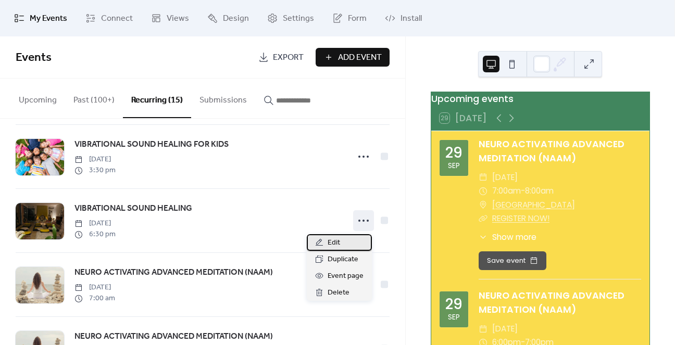
click at [352, 244] on div "Edit" at bounding box center [339, 242] width 65 height 17
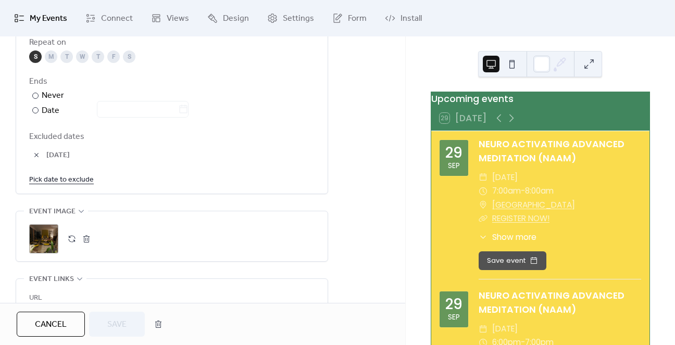
scroll to position [625, 0]
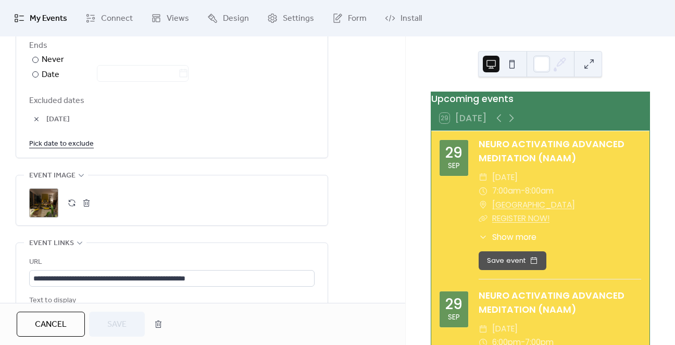
click at [81, 143] on link "Pick date to exclude" at bounding box center [61, 143] width 65 height 13
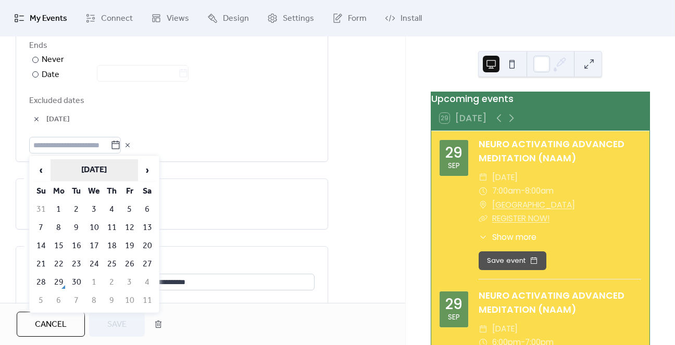
drag, startPoint x: 148, startPoint y: 166, endPoint x: 104, endPoint y: 172, distance: 44.1
click at [148, 167] on span "›" at bounding box center [148, 170] width 16 height 21
click at [45, 256] on td "19" at bounding box center [41, 264] width 17 height 17
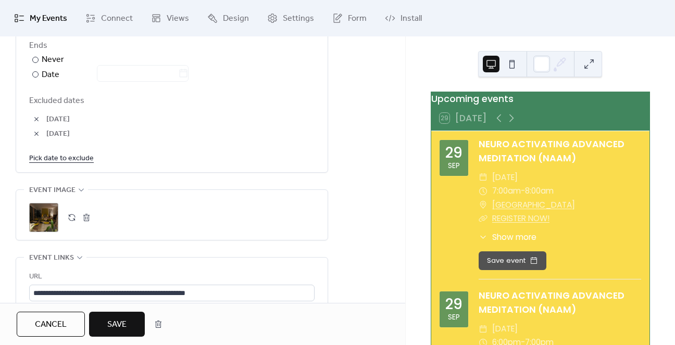
click at [81, 157] on link "Pick date to exclude" at bounding box center [61, 158] width 65 height 13
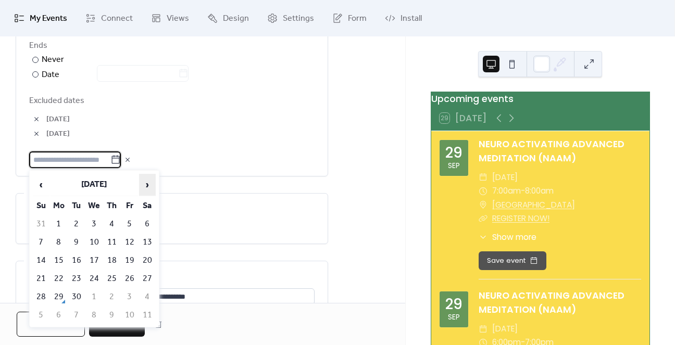
click at [146, 186] on span "›" at bounding box center [148, 185] width 16 height 21
click at [48, 290] on td "26" at bounding box center [41, 297] width 17 height 17
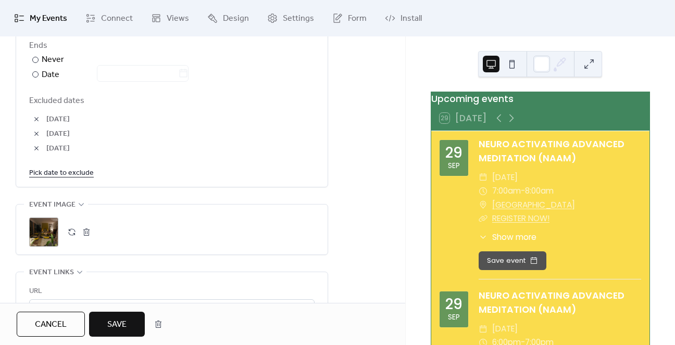
click at [110, 329] on span "Save" at bounding box center [116, 325] width 19 height 13
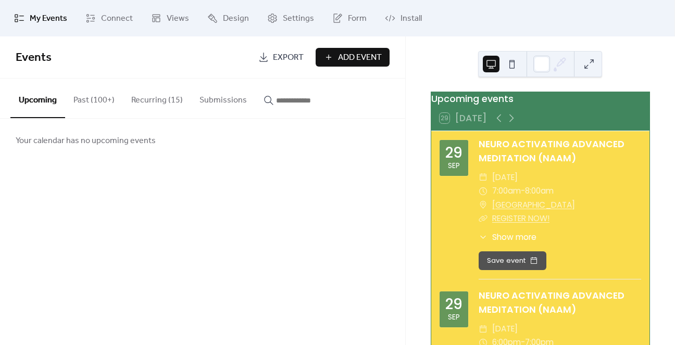
click at [144, 104] on button "Recurring (15)" at bounding box center [157, 98] width 68 height 39
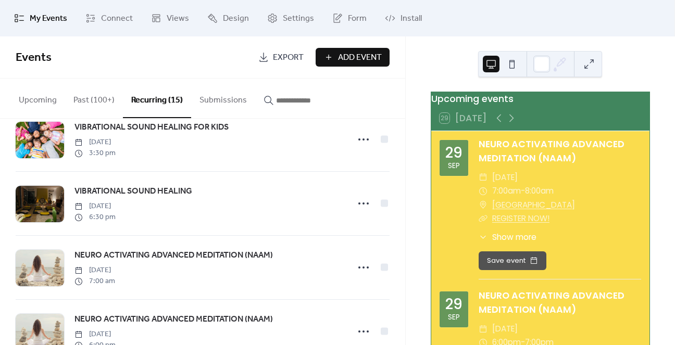
scroll to position [766, 0]
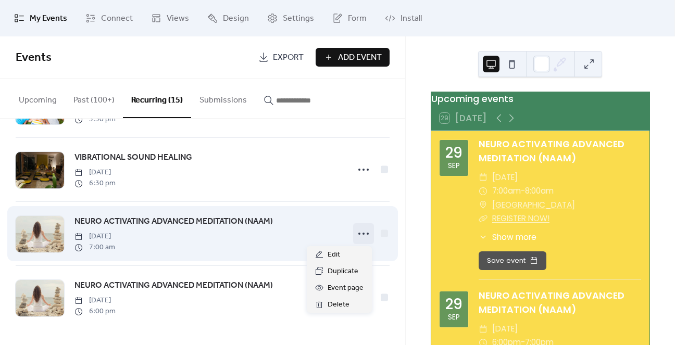
click at [359, 236] on icon at bounding box center [363, 234] width 17 height 17
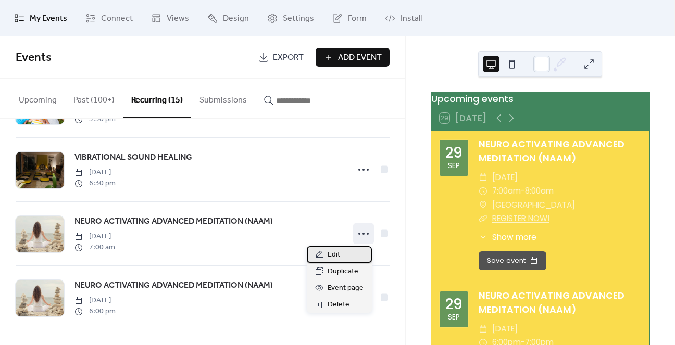
click at [348, 251] on div "Edit" at bounding box center [339, 254] width 65 height 17
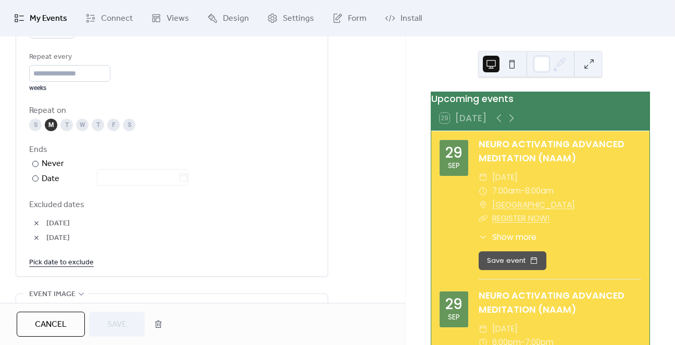
scroll to position [573, 0]
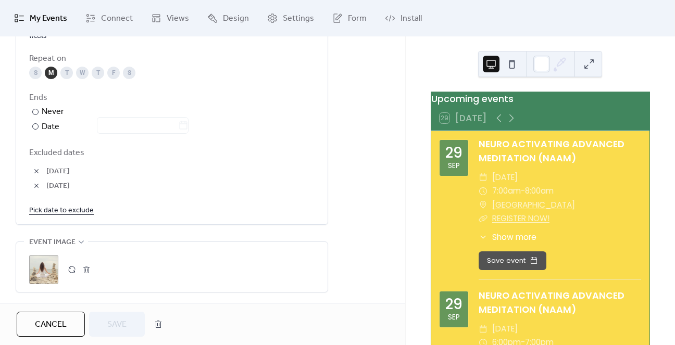
click at [65, 206] on link "Pick date to exclude" at bounding box center [61, 210] width 65 height 13
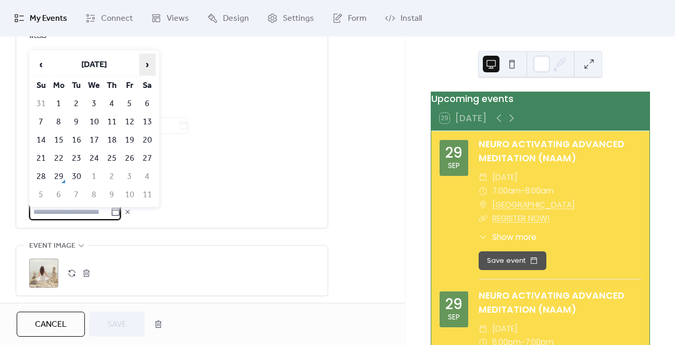
click at [148, 65] on span "›" at bounding box center [148, 64] width 16 height 21
click at [52, 154] on td "20" at bounding box center [59, 158] width 17 height 17
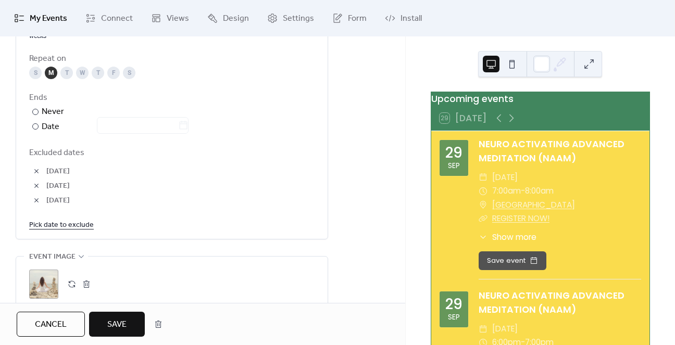
click at [69, 224] on link "Pick date to exclude" at bounding box center [61, 224] width 65 height 13
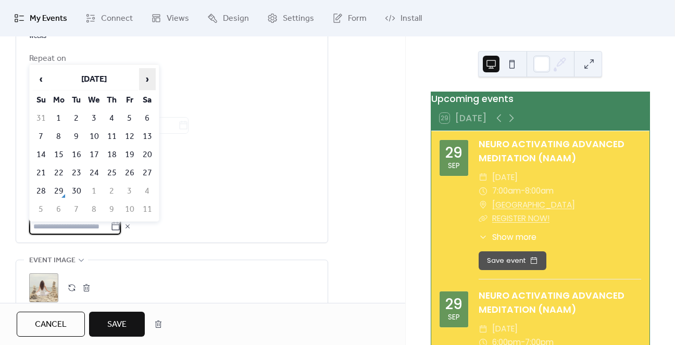
click at [148, 78] on span "›" at bounding box center [148, 79] width 16 height 21
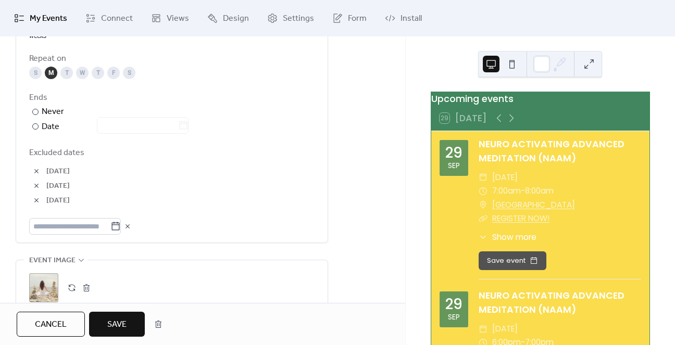
click at [292, 192] on span "[DATE]" at bounding box center [180, 186] width 268 height 13
click at [117, 328] on span "Save" at bounding box center [116, 325] width 19 height 13
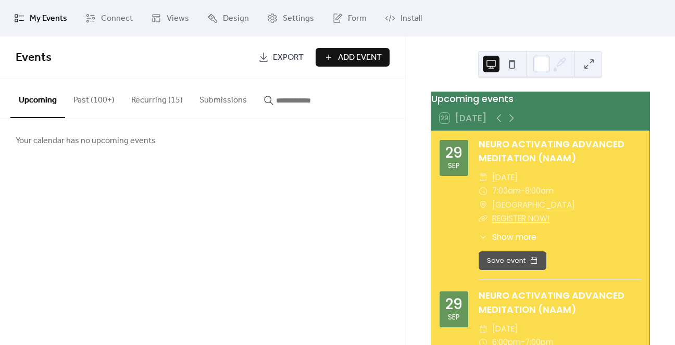
click at [134, 101] on button "Recurring (15)" at bounding box center [157, 98] width 68 height 39
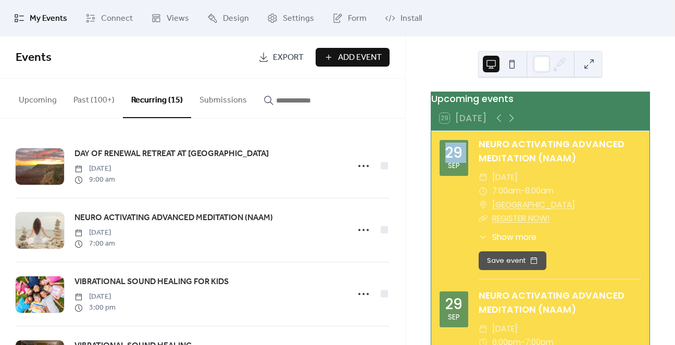
drag, startPoint x: 405, startPoint y: 140, endPoint x: 398, endPoint y: 172, distance: 32.6
click at [405, 209] on div "Upcoming events 29 [DATE] [DATE] NEURO ACTIVATING ADVANCED MEDITATION (NAAM) ​ …" at bounding box center [540, 190] width 270 height 309
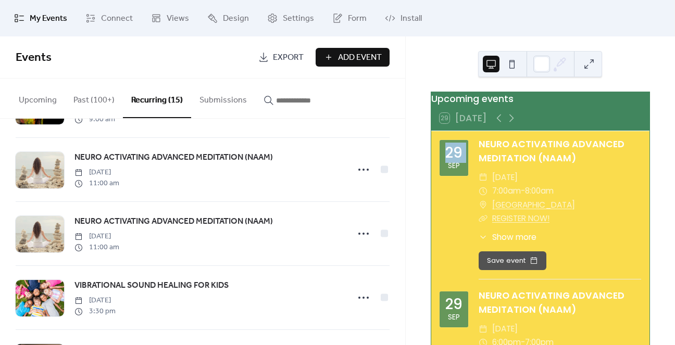
scroll to position [766, 0]
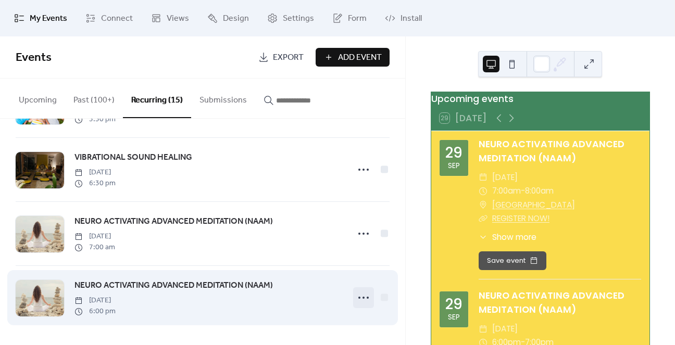
click at [362, 299] on icon at bounding box center [363, 298] width 17 height 17
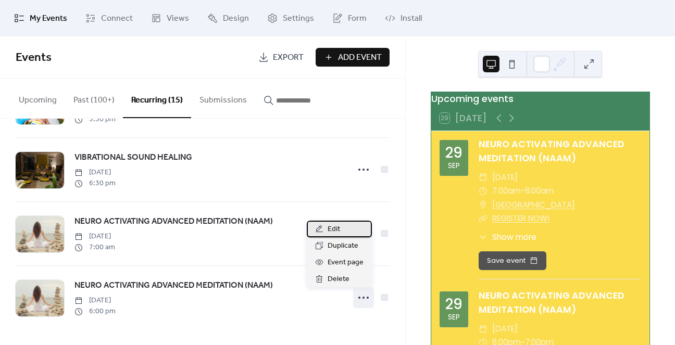
click at [345, 231] on div "Edit" at bounding box center [339, 229] width 65 height 17
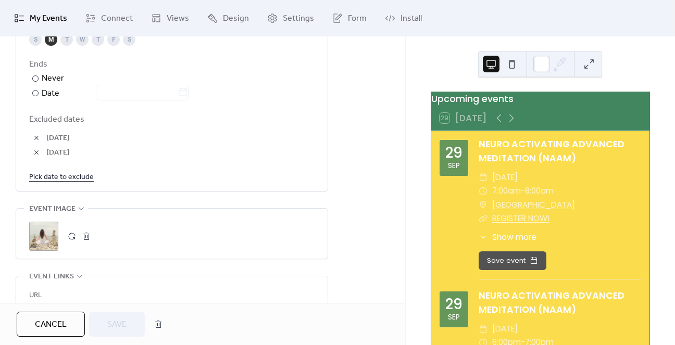
scroll to position [625, 0]
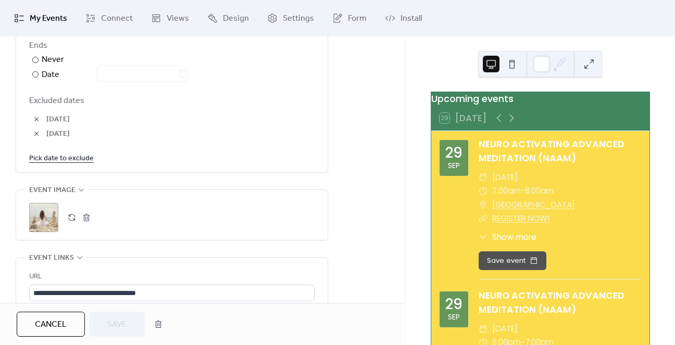
click at [81, 157] on link "Pick date to exclude" at bounding box center [61, 158] width 65 height 13
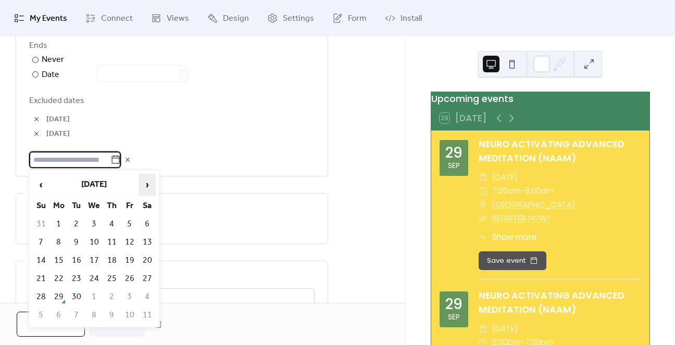
click at [147, 184] on span "›" at bounding box center [148, 185] width 16 height 21
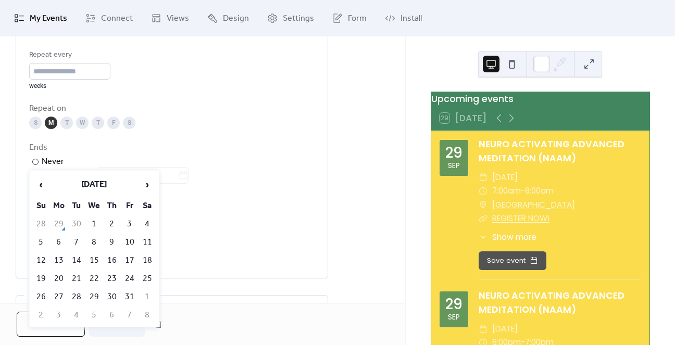
scroll to position [521, 0]
click at [61, 275] on td "20" at bounding box center [59, 278] width 17 height 17
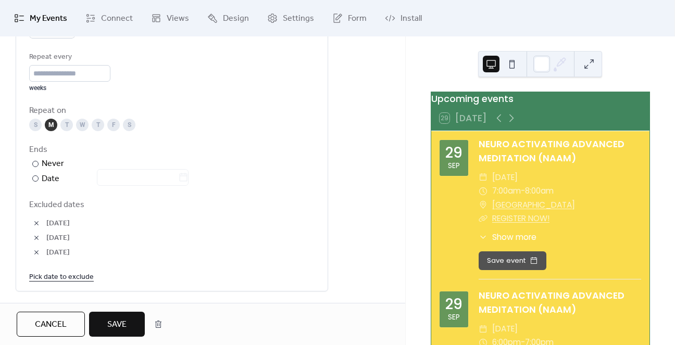
click at [123, 321] on span "Save" at bounding box center [116, 325] width 19 height 13
